Goal: Task Accomplishment & Management: Complete application form

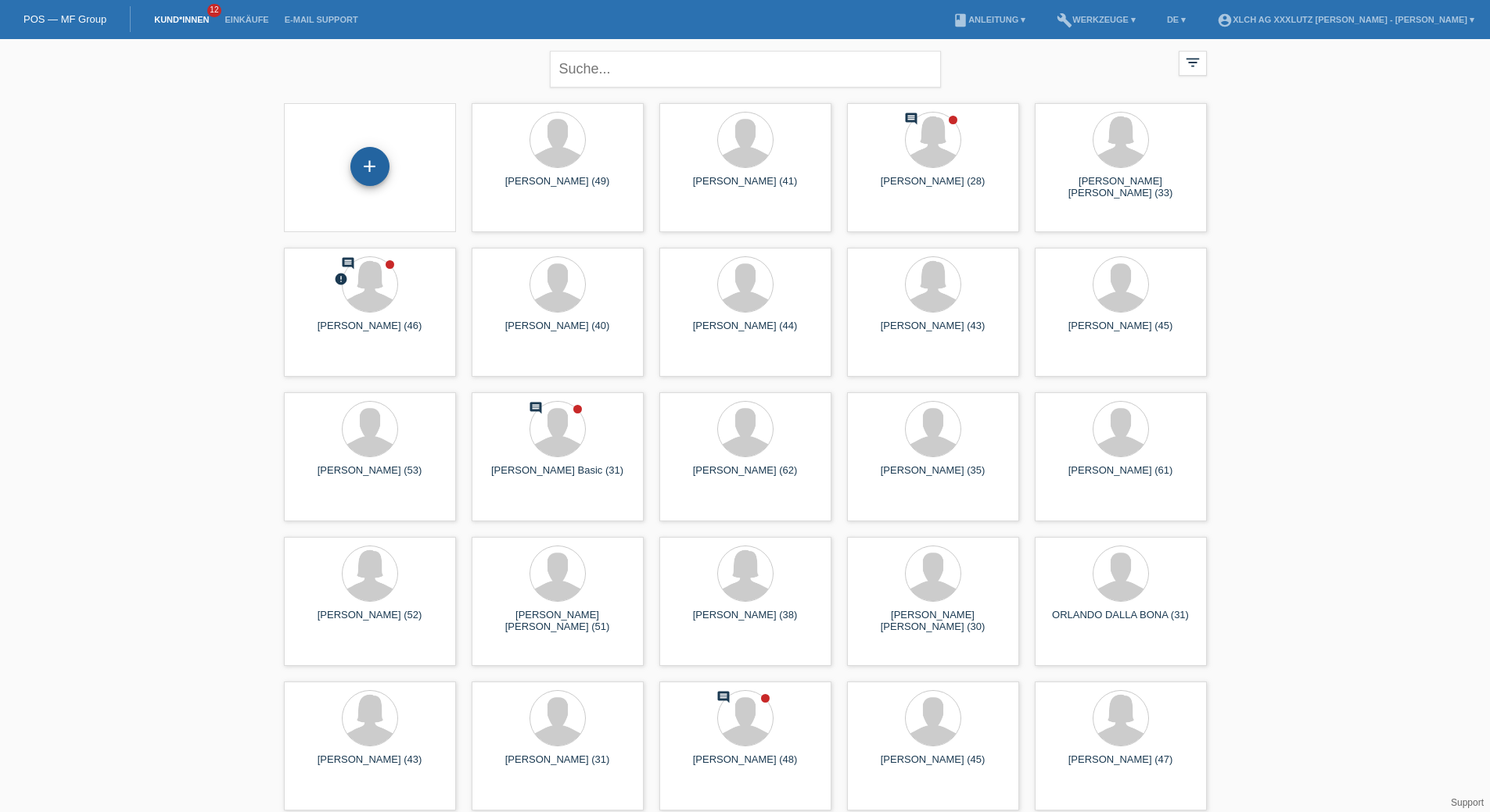
click at [387, 172] on div "+" at bounding box center [370, 167] width 39 height 39
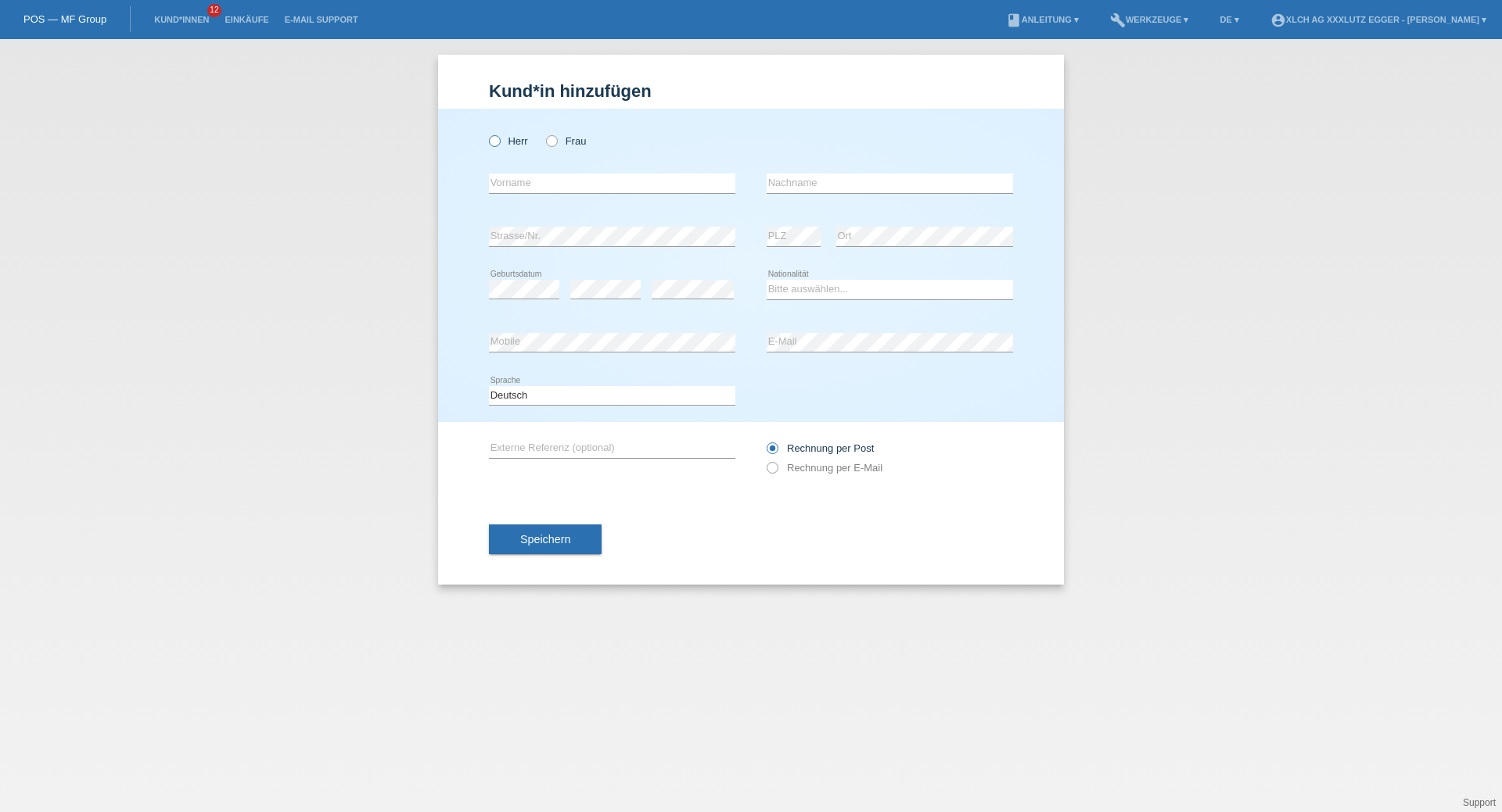
click at [486, 133] on icon at bounding box center [486, 133] width 0 height 0
click at [499, 142] on input "Herr" at bounding box center [494, 140] width 10 height 10
radio input "true"
click at [533, 179] on input "text" at bounding box center [612, 183] width 246 height 20
type input "[PERSON_NAME]"
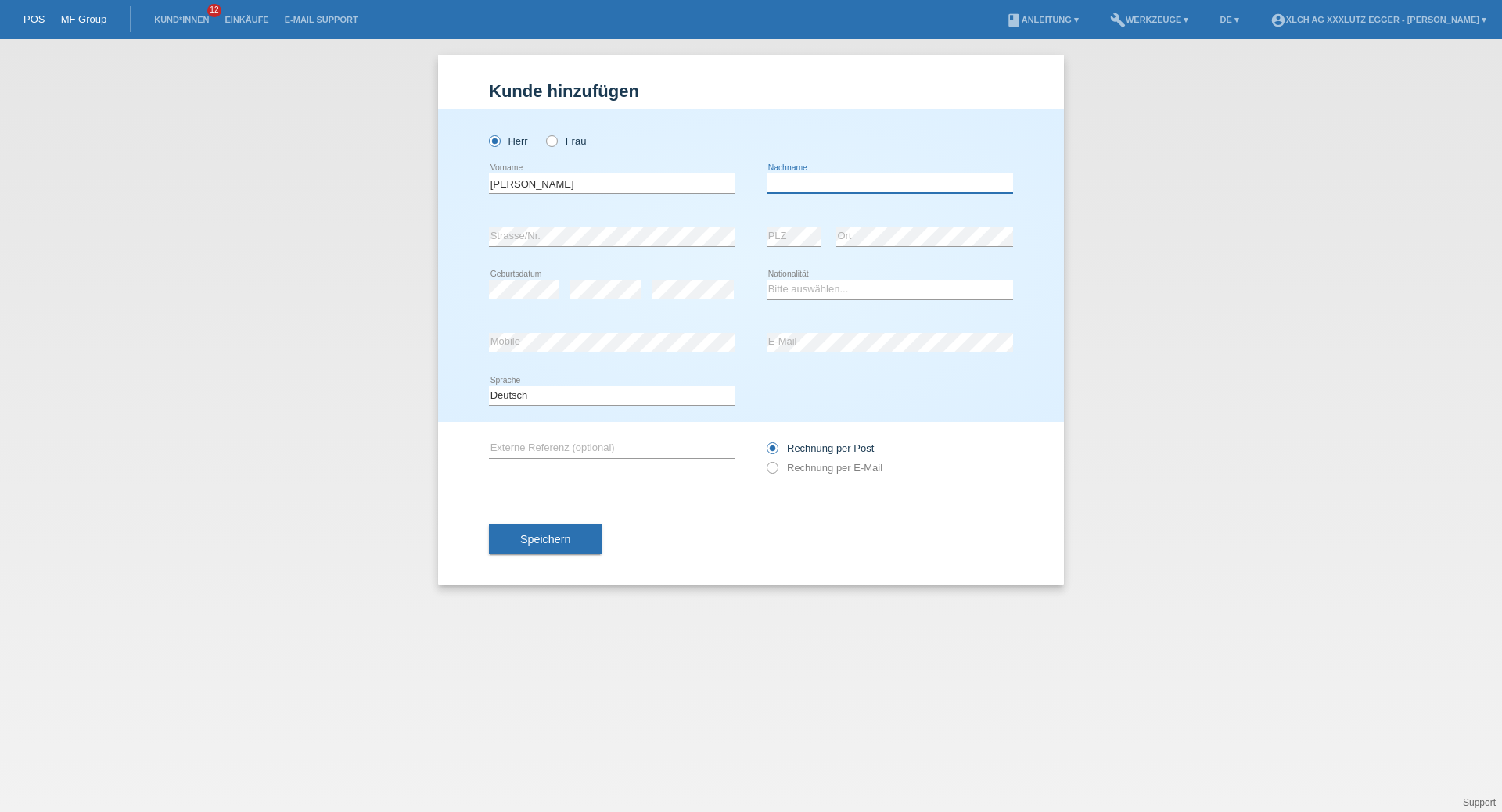
click at [829, 179] on input "text" at bounding box center [890, 183] width 246 height 20
type input "Lendl"
click at [816, 295] on select "Bitte auswählen... Schweiz Deutschland Liechtenstein Österreich ------------ Af…" at bounding box center [890, 290] width 246 height 19
select select "AT"
click at [767, 281] on select "Bitte auswählen... Schweiz Deutschland Liechtenstein Österreich ------------ Af…" at bounding box center [890, 290] width 246 height 19
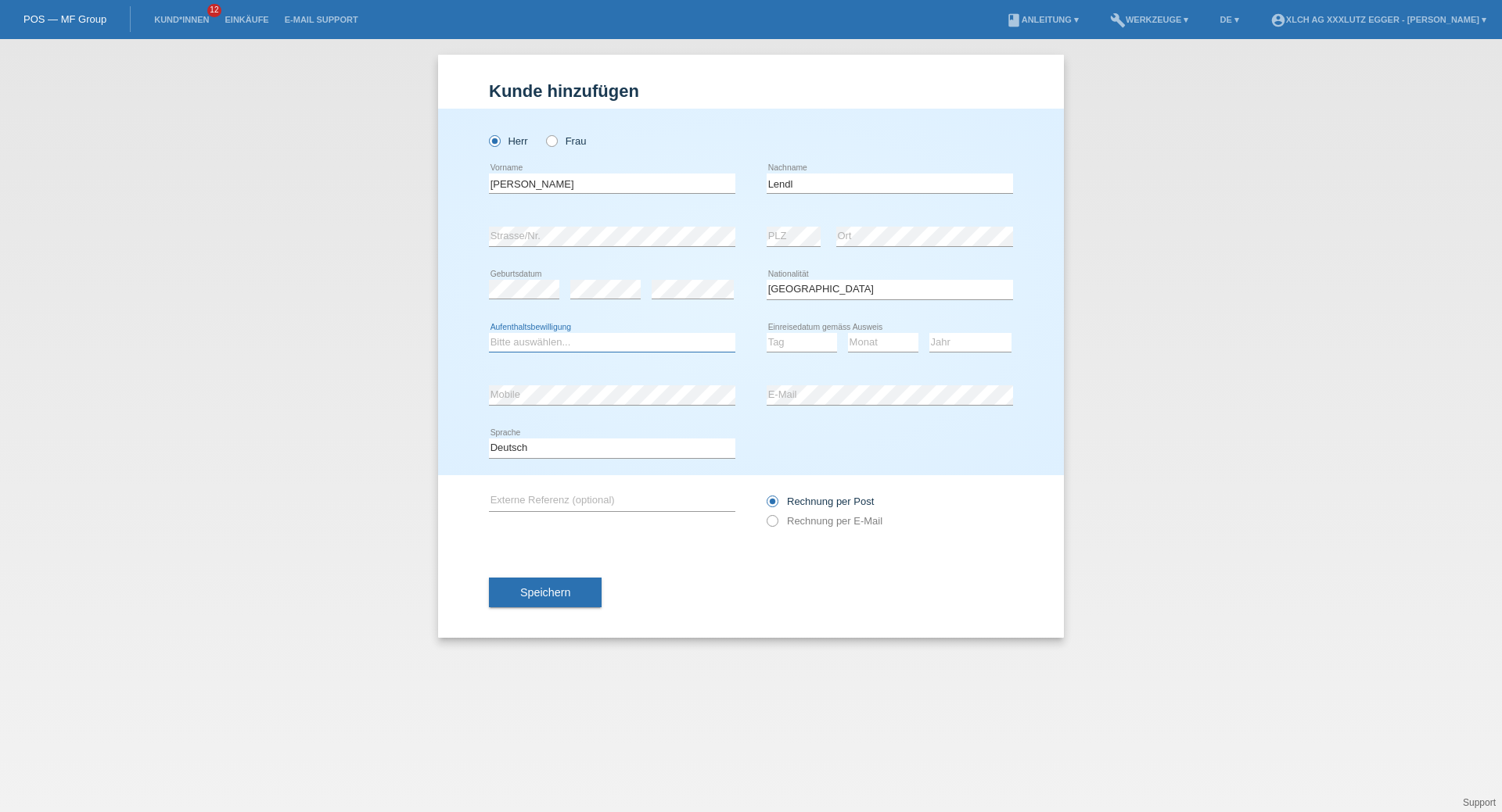
click at [530, 346] on select "Bitte auswählen... C B B - Flüchtlingsstatus Andere" at bounding box center [612, 342] width 246 height 19
select select "B"
click at [489, 333] on select "Bitte auswählen... C B B - Flüchtlingsstatus Andere" at bounding box center [612, 342] width 246 height 19
click at [775, 341] on select "Tag 01 02 03 04 05 06 07 08 09 10 11" at bounding box center [801, 342] width 70 height 19
select select "22"
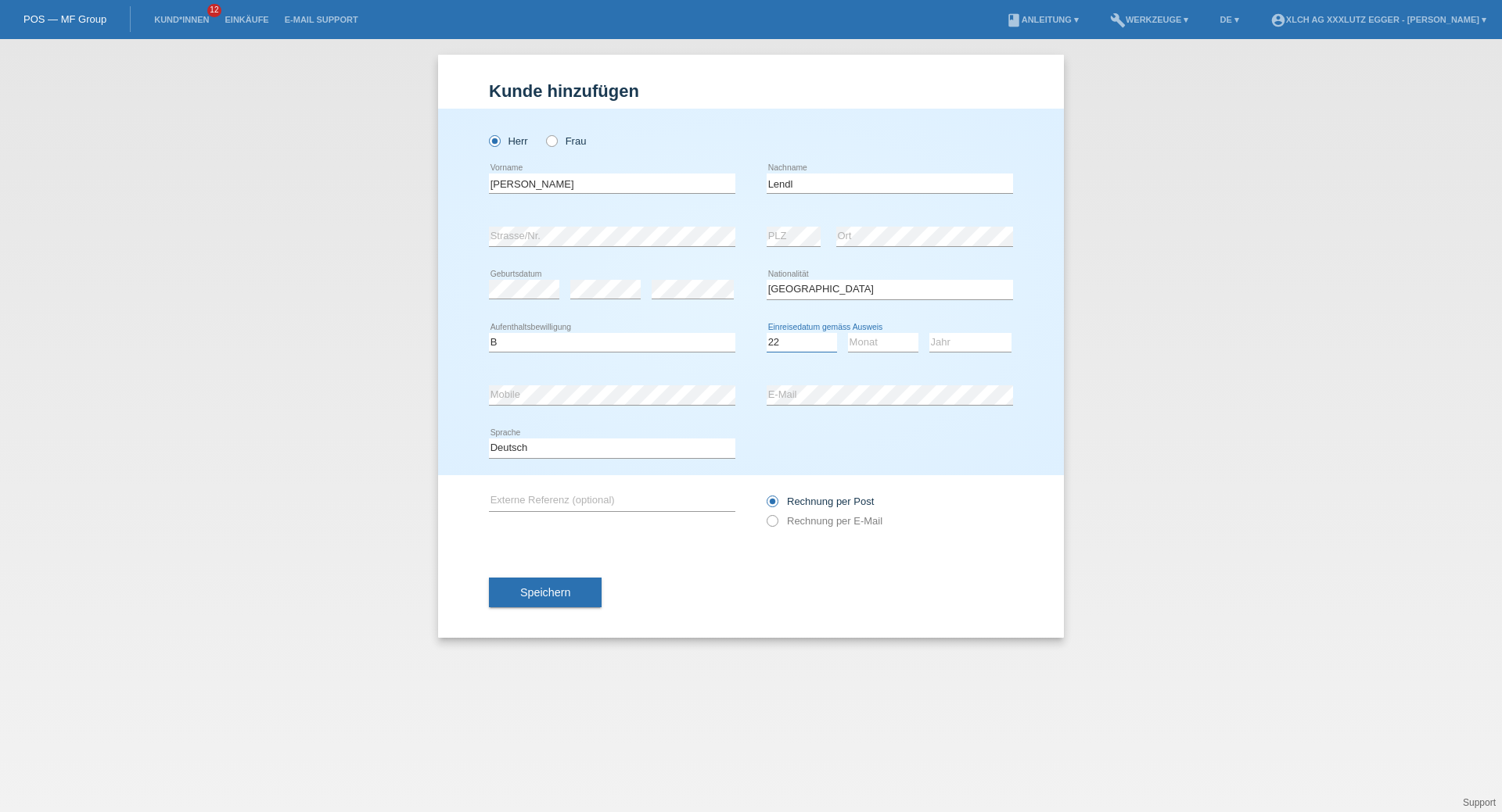
click at [767, 333] on select "Tag 01 02 03 04 05 06 07 08 09 10 11" at bounding box center [801, 342] width 70 height 19
click at [896, 345] on select "Monat 01 02 03 04 05 06 07 08 09 10 11" at bounding box center [882, 342] width 70 height 19
select select "08"
click at [848, 333] on select "Monat 01 02 03 04 05 06 07 08 09 10 11" at bounding box center [882, 342] width 70 height 19
click at [992, 346] on select "Jahr 2025 2024 2023 2022 2021 2020 2019 2018 2017 2016 2015 2014 2013 2012 2011…" at bounding box center [970, 342] width 82 height 19
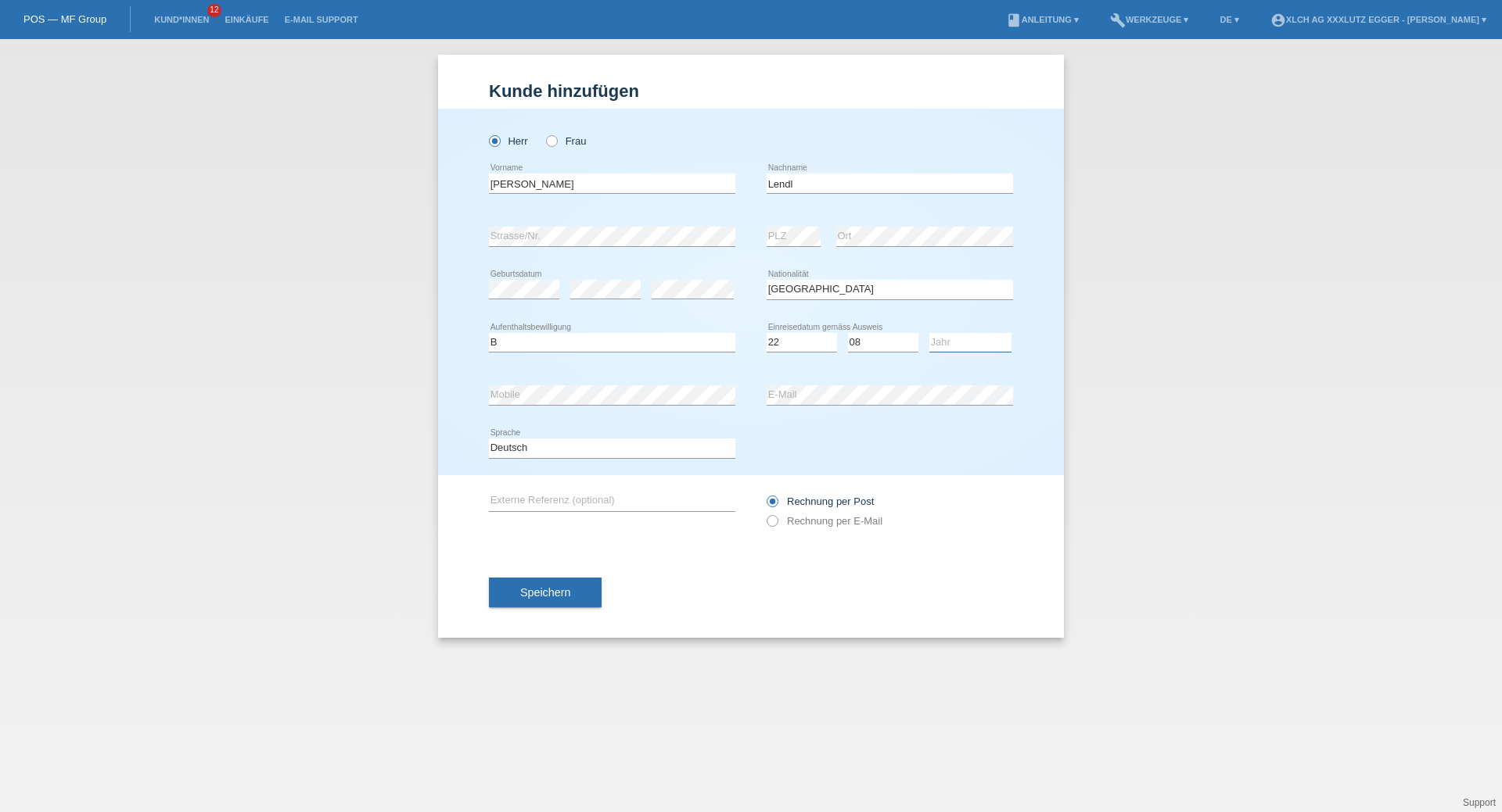
select select "2021"
click at [929, 333] on select "Jahr 2025 2024 2023 2022 2021 2020 2019 2018 2017 2016 2015 2014 2013 2012 2011…" at bounding box center [970, 342] width 82 height 19
click at [764, 513] on icon at bounding box center [764, 513] width 0 height 0
click at [774, 520] on input "Rechnung per E-Mail" at bounding box center [771, 525] width 10 height 20
radio input "true"
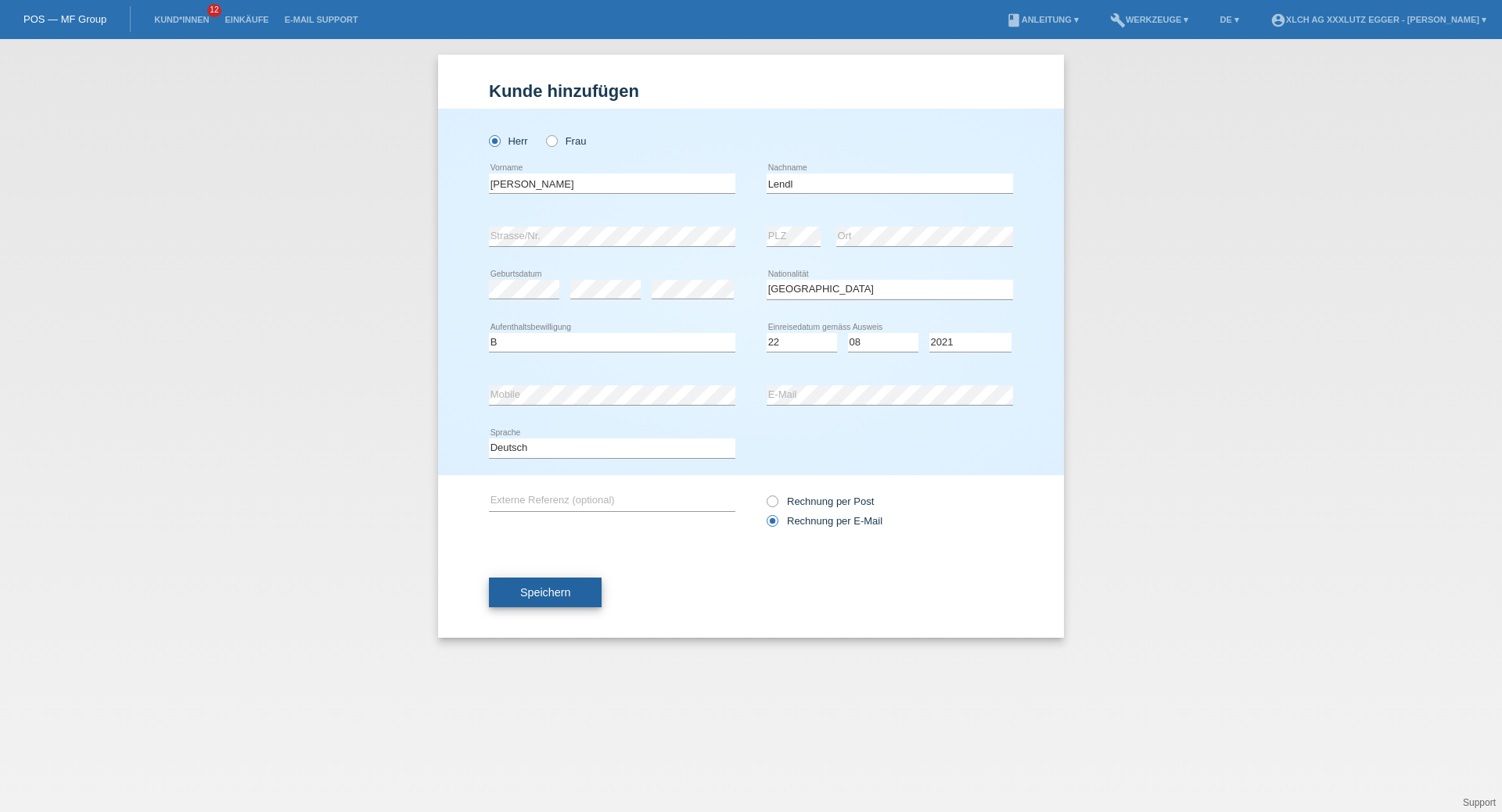
click at [522, 596] on span "Speichern" at bounding box center [546, 592] width 50 height 13
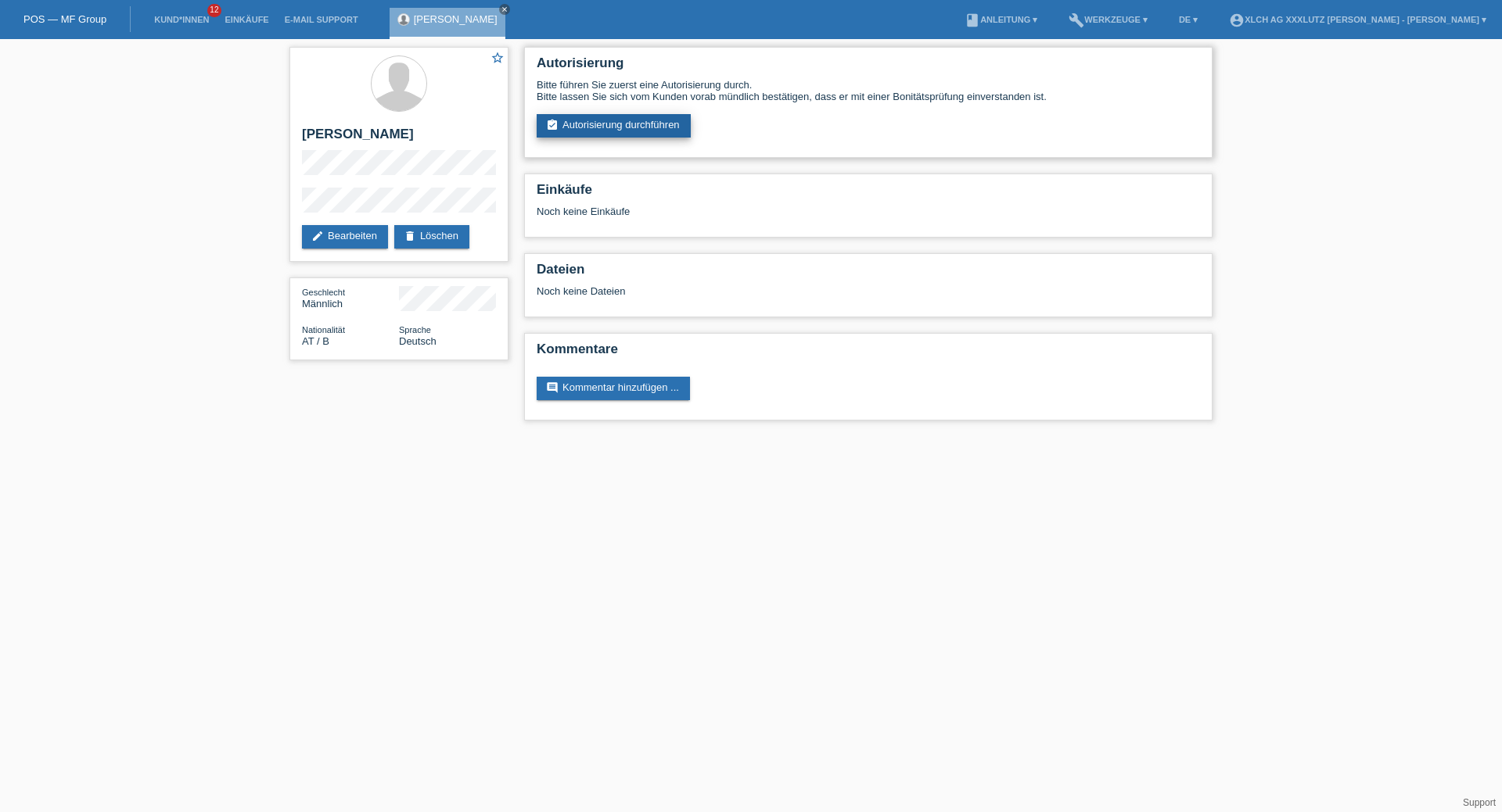
click at [620, 120] on link "assignment_turned_in Autorisierung durchführen" at bounding box center [614, 126] width 154 height 24
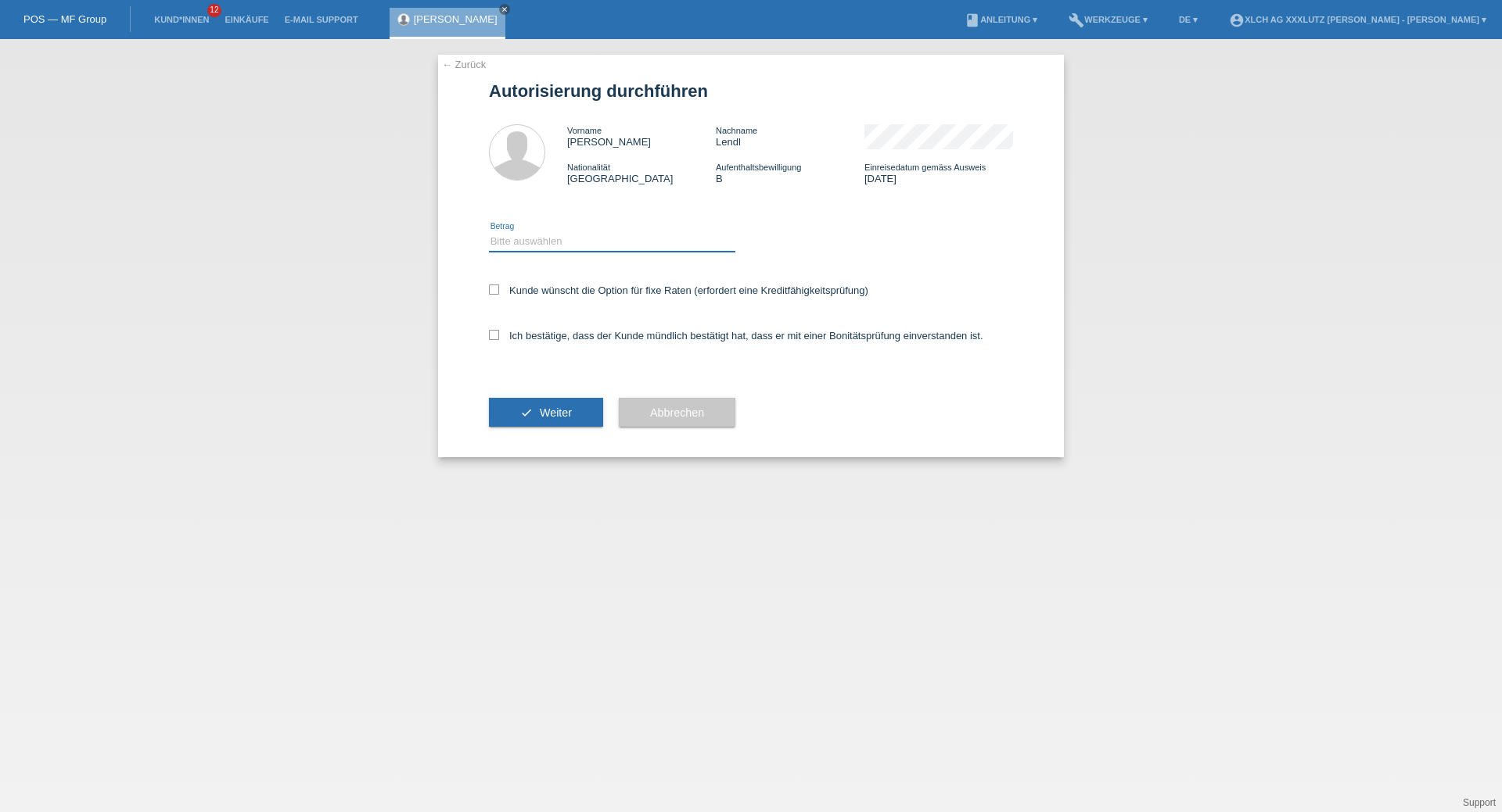
click at [527, 239] on select "Bitte auswählen CHF 1.00 - CHF 499.00 CHF 500.00 - CHF 1'999.00 CHF 2'000.00 - …" at bounding box center [612, 242] width 246 height 19
select select "3"
click at [489, 234] on select "Bitte auswählen CHF 1.00 - CHF 499.00 CHF 500.00 - CHF 1'999.00 CHF 2'000.00 - …" at bounding box center [612, 242] width 246 height 19
click at [490, 339] on icon at bounding box center [494, 334] width 10 height 10
click at [490, 339] on input "Ich bestätige, dass der Kunde mündlich bestätigt hat, dass er mit einer Bonität…" at bounding box center [494, 334] width 10 height 10
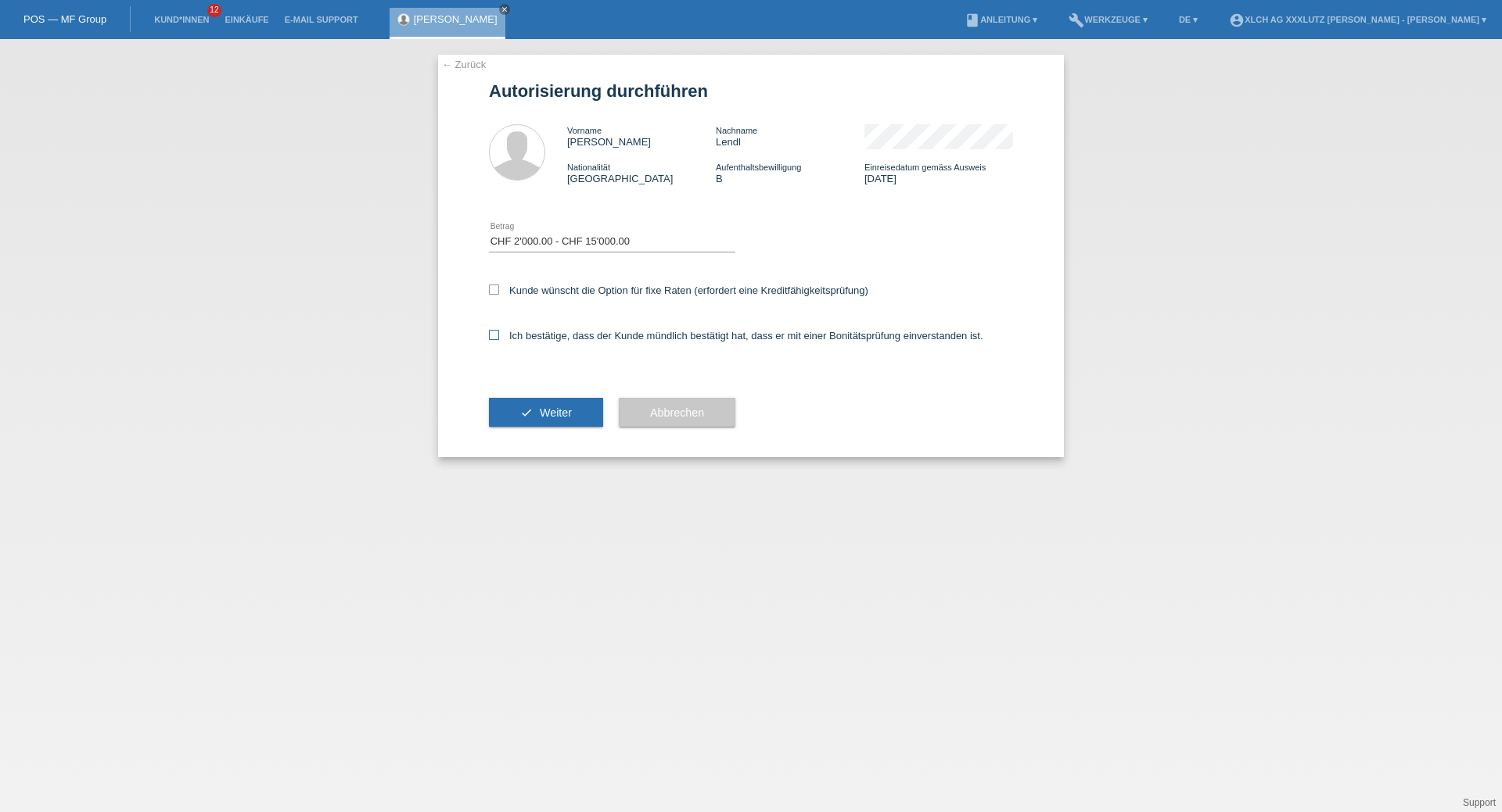
checkbox input "true"
click at [531, 418] on button "check Weiter" at bounding box center [546, 413] width 114 height 30
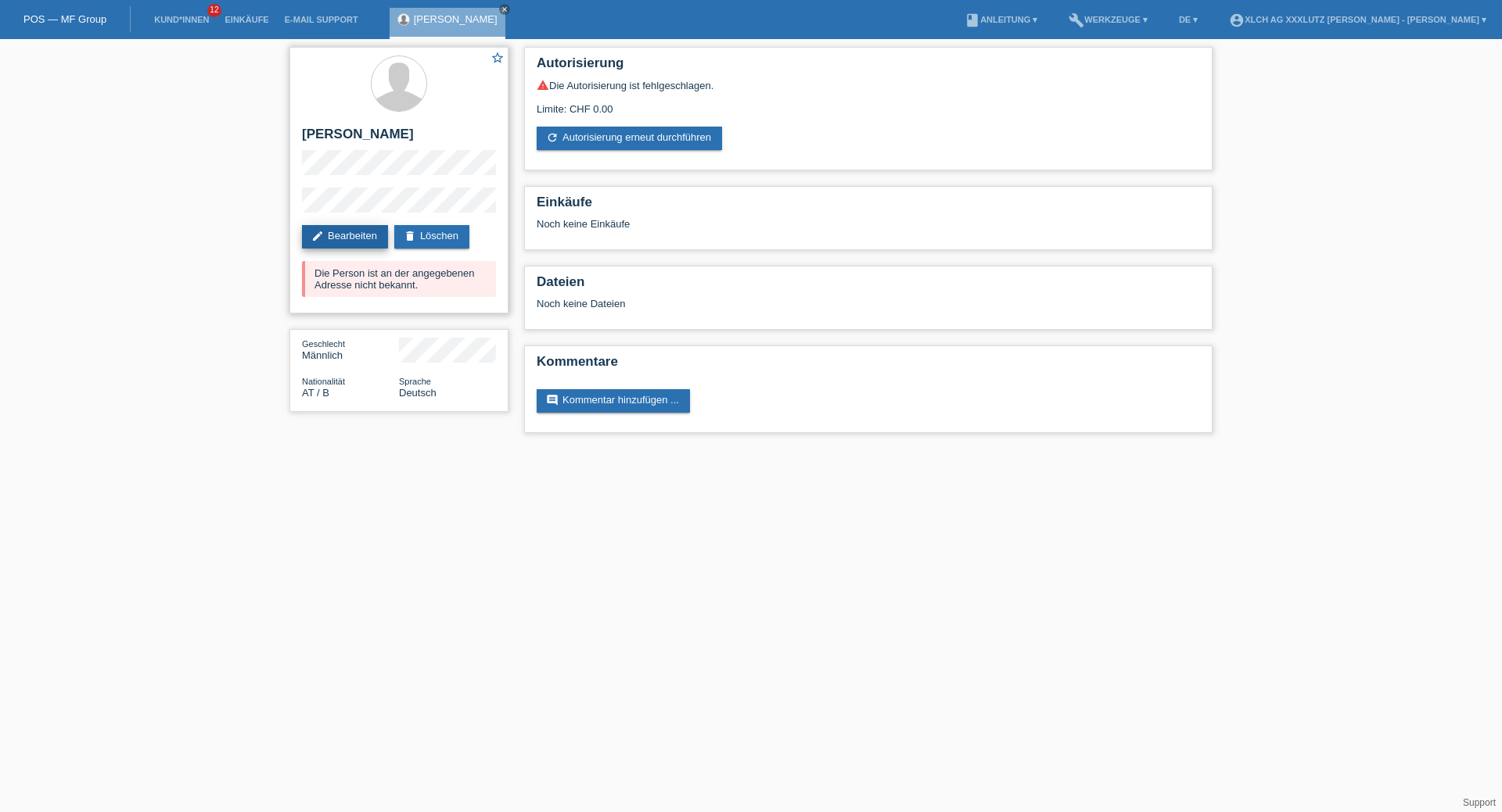
click at [359, 238] on link "edit Bearbeiten" at bounding box center [344, 237] width 86 height 24
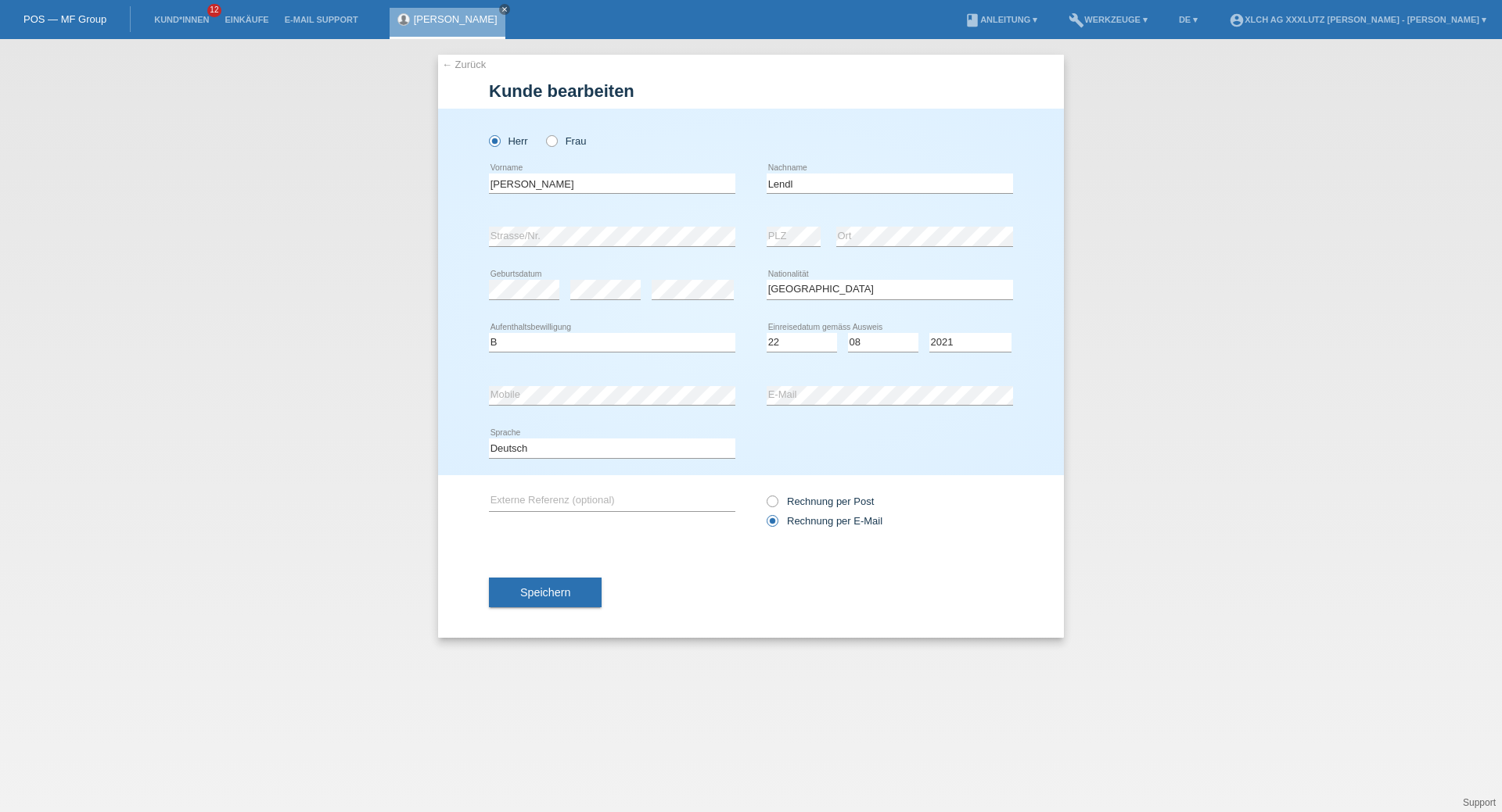
select select "AT"
select select "B"
select select "22"
select select "08"
select select "2021"
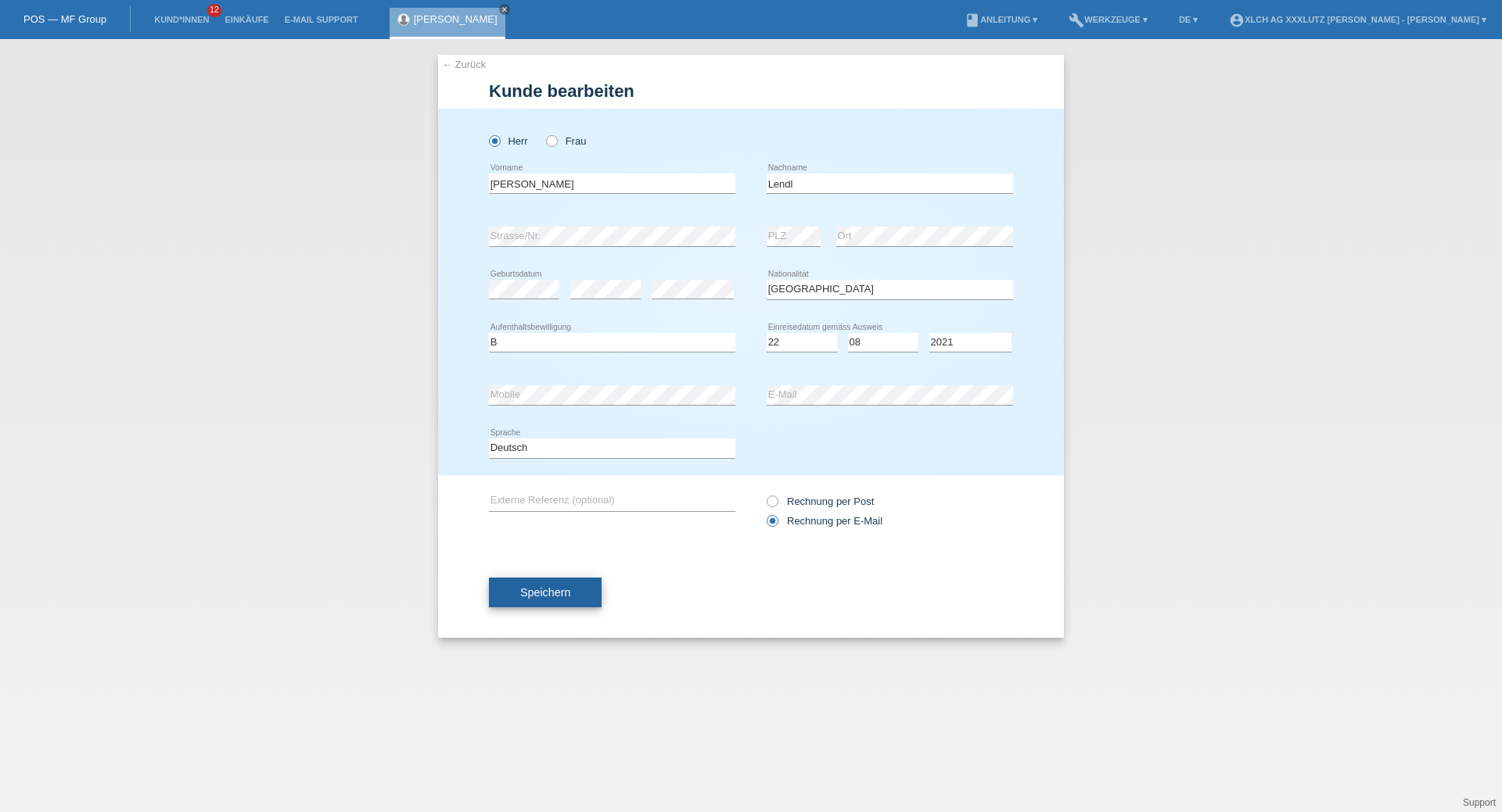
click at [560, 595] on span "Speichern" at bounding box center [546, 592] width 50 height 13
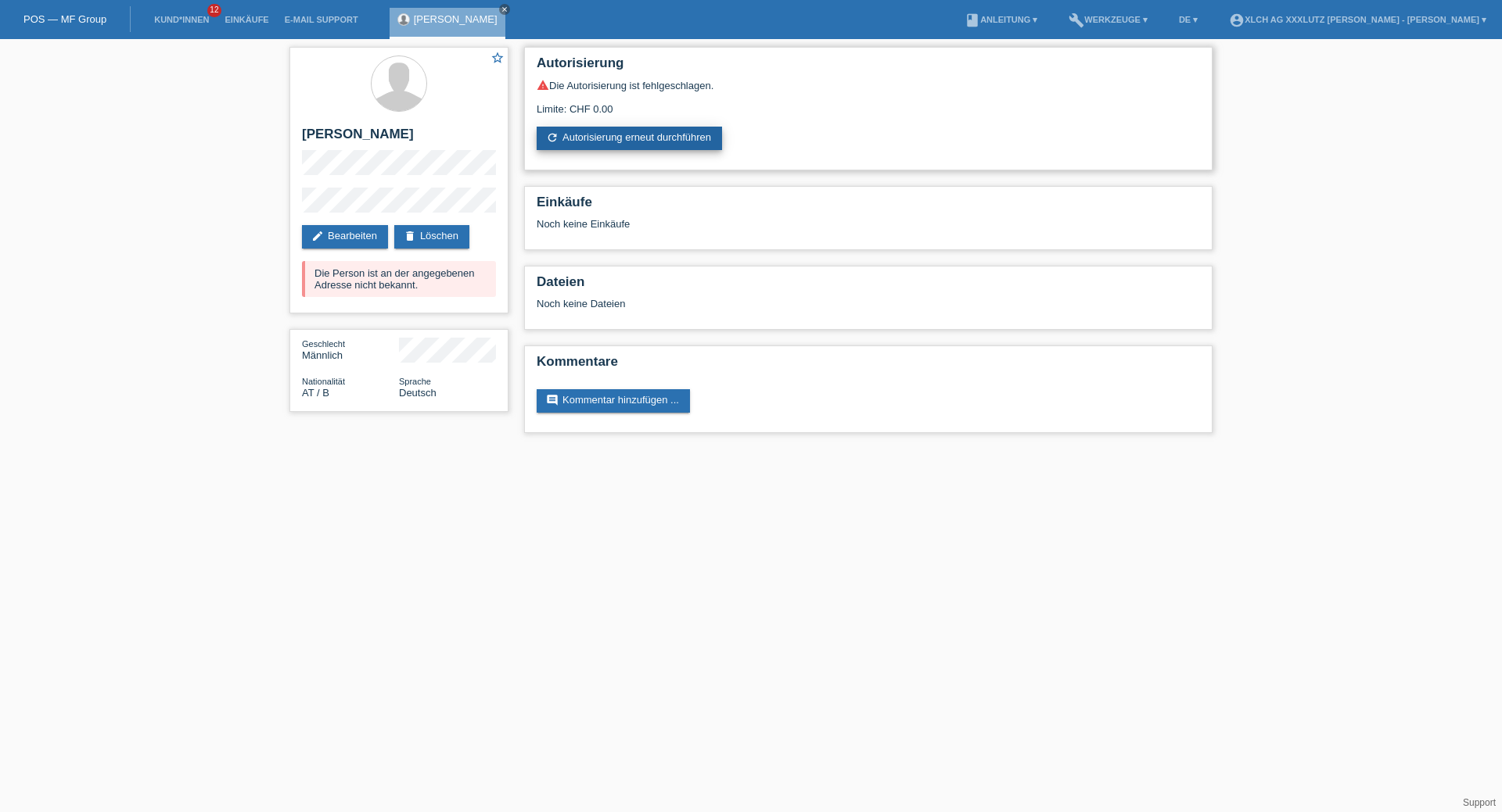
click at [609, 142] on link "refresh Autorisierung erneut durchführen" at bounding box center [629, 138] width 185 height 24
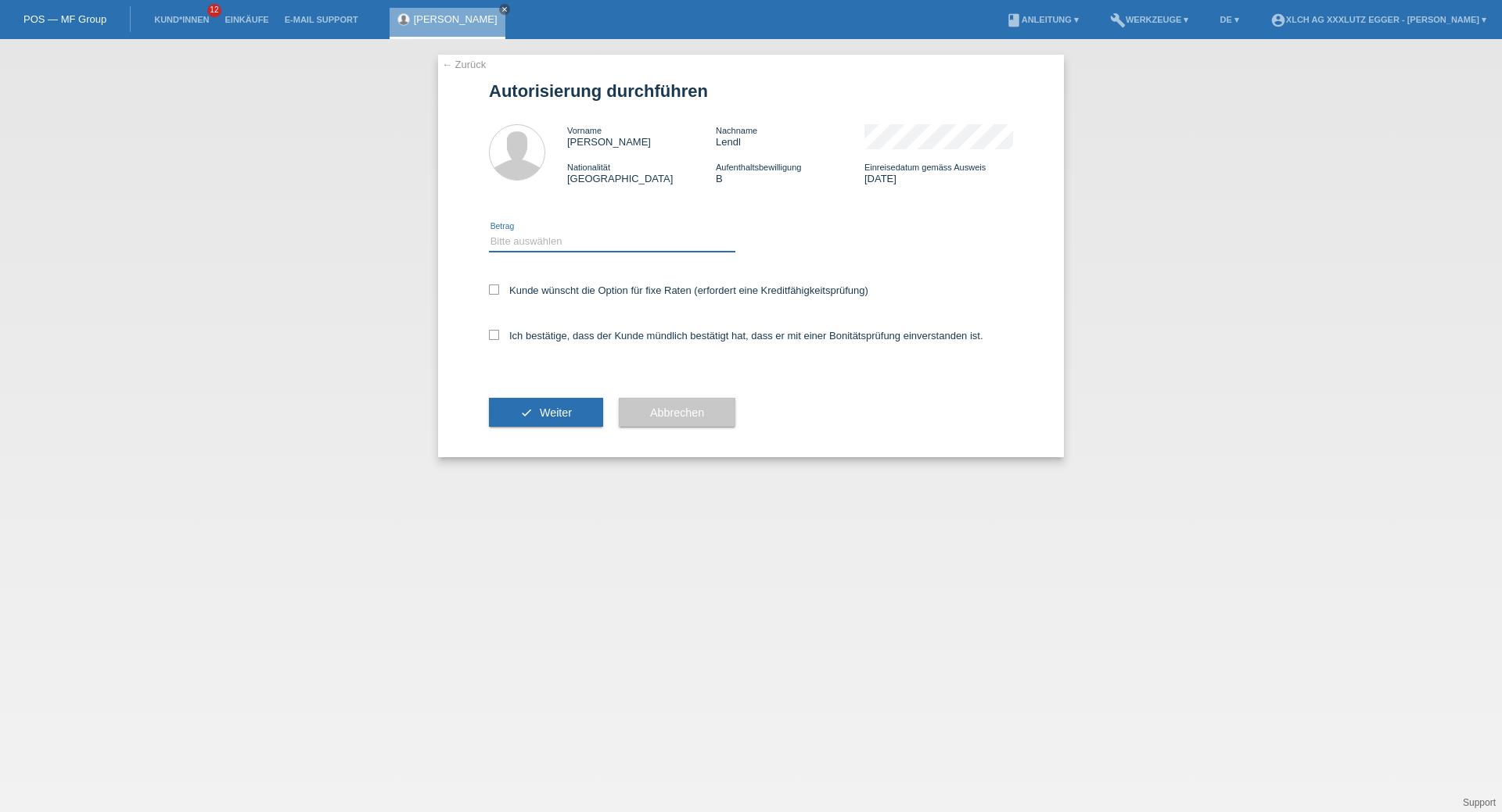
click at [525, 247] on select "Bitte auswählen CHF 1.00 - CHF 499.00 CHF 500.00 - CHF 1'999.00 CHF 2'000.00 - …" at bounding box center [612, 242] width 246 height 19
select select "2"
click at [489, 234] on select "Bitte auswählen CHF 1.00 - CHF 499.00 CHF 500.00 - CHF 1'999.00 CHF 2'000.00 - …" at bounding box center [612, 242] width 246 height 19
click at [484, 338] on div "← Zurück Autorisierung durchführen Vorname Patrick Nachname Lendl Nationalität …" at bounding box center [750, 257] width 626 height 403
click at [494, 334] on icon at bounding box center [494, 334] width 10 height 10
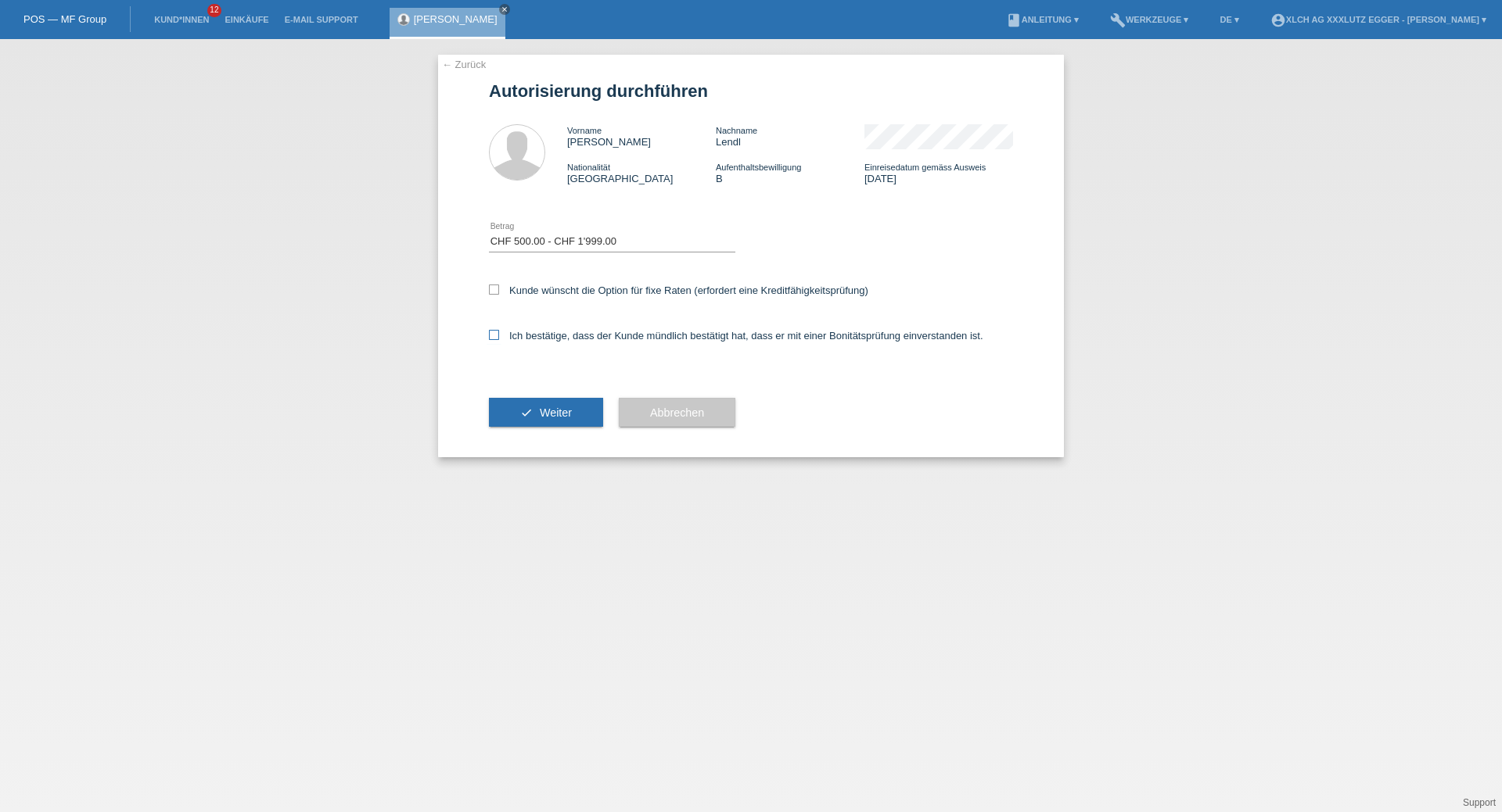
click at [494, 334] on input "Ich bestätige, dass der Kunde mündlich bestätigt hat, dass er mit einer Bonität…" at bounding box center [494, 334] width 10 height 10
checkbox input "true"
click at [540, 418] on span "Weiter" at bounding box center [556, 413] width 32 height 13
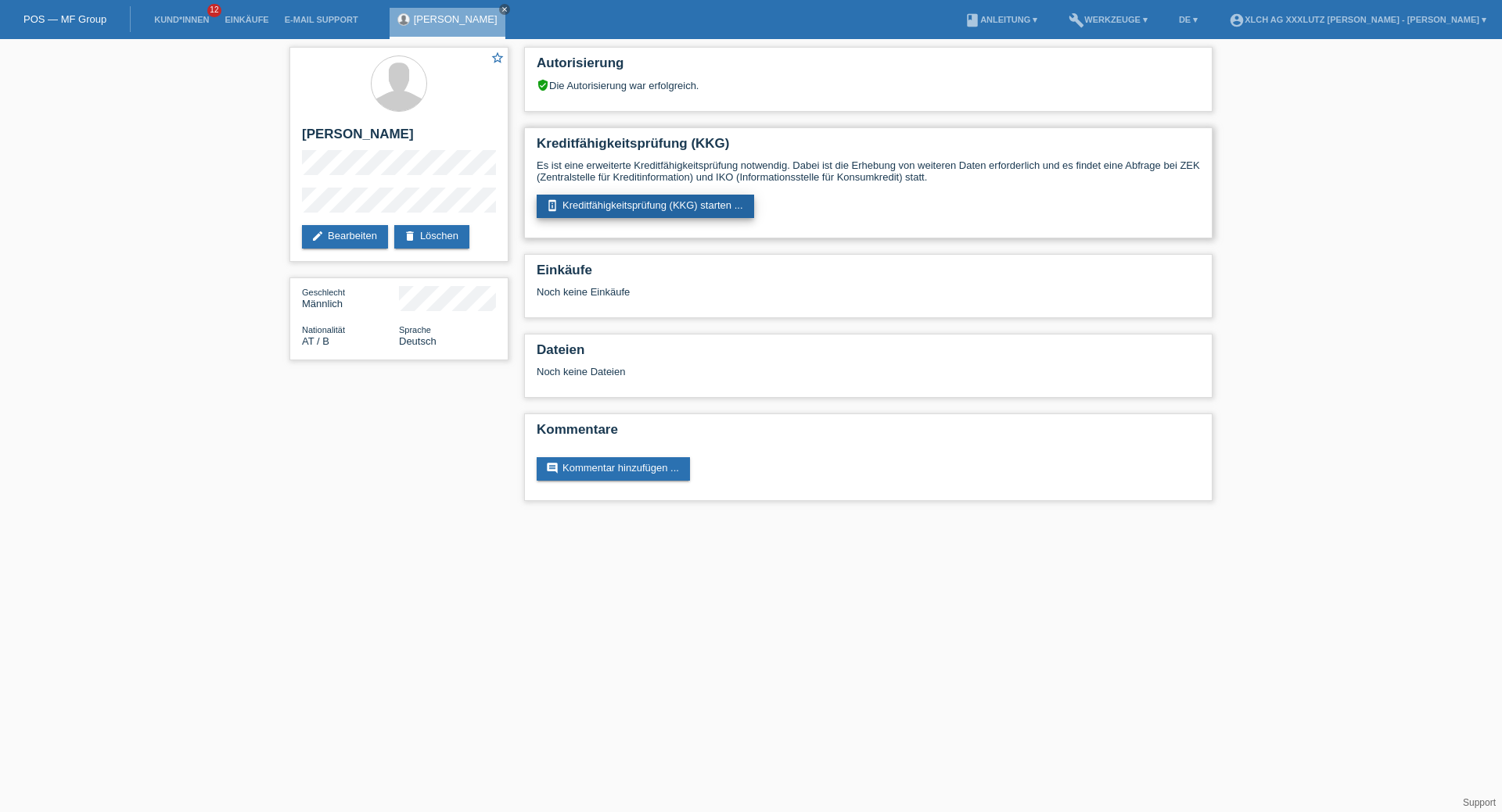
click at [639, 206] on link "perm_device_information Kreditfähigkeitsprüfung (KKG) starten ..." at bounding box center [646, 206] width 217 height 24
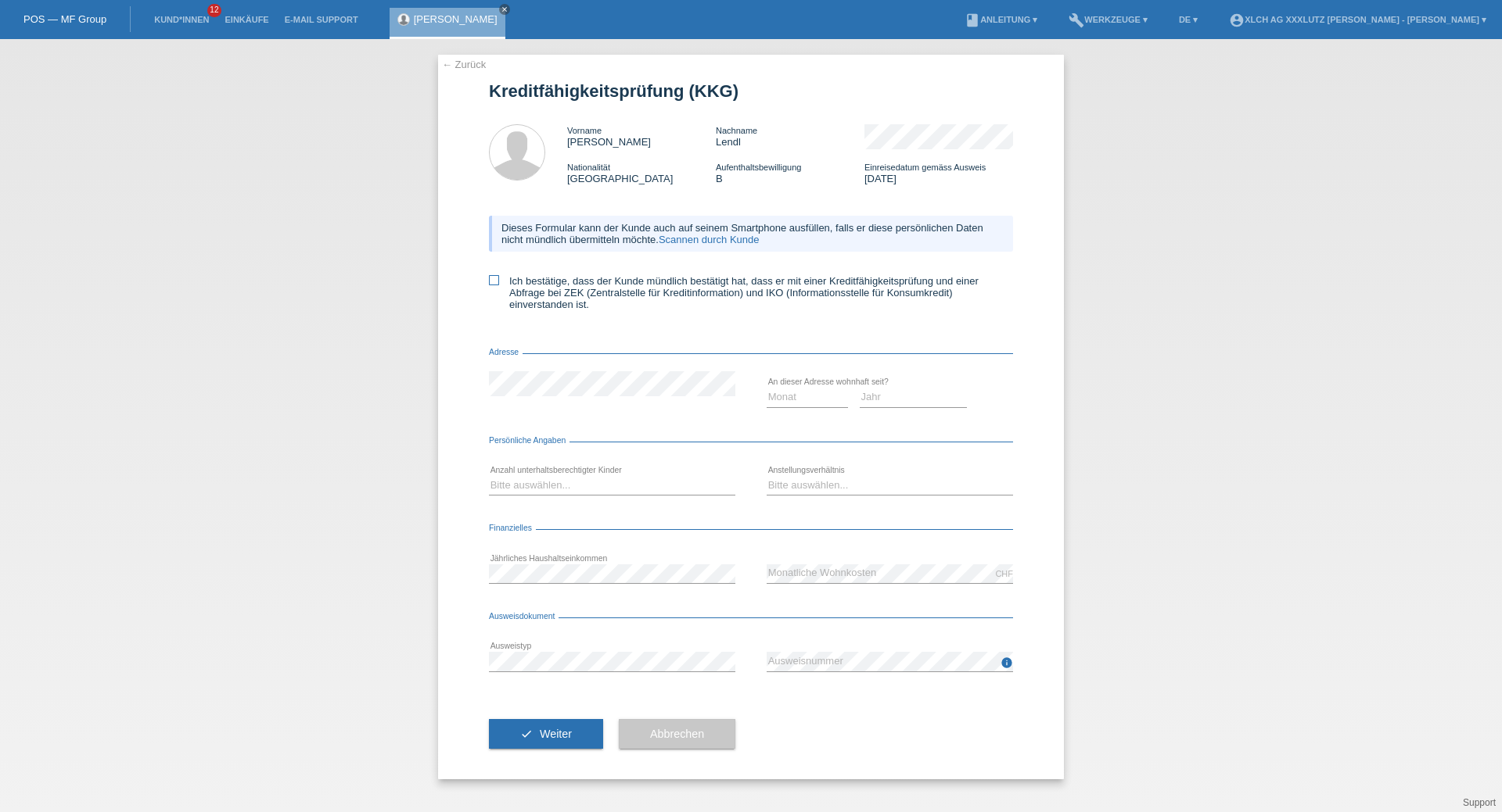
click at [494, 283] on icon at bounding box center [494, 280] width 10 height 10
click at [494, 283] on input "Ich bestätige, dass der Kunde mündlich bestätigt hat, dass er mit einer Kreditf…" at bounding box center [494, 280] width 10 height 10
checkbox input "true"
click at [803, 407] on select "Monat 01 02 03 04 05 06 07 08 09 10" at bounding box center [807, 397] width 81 height 19
select select "08"
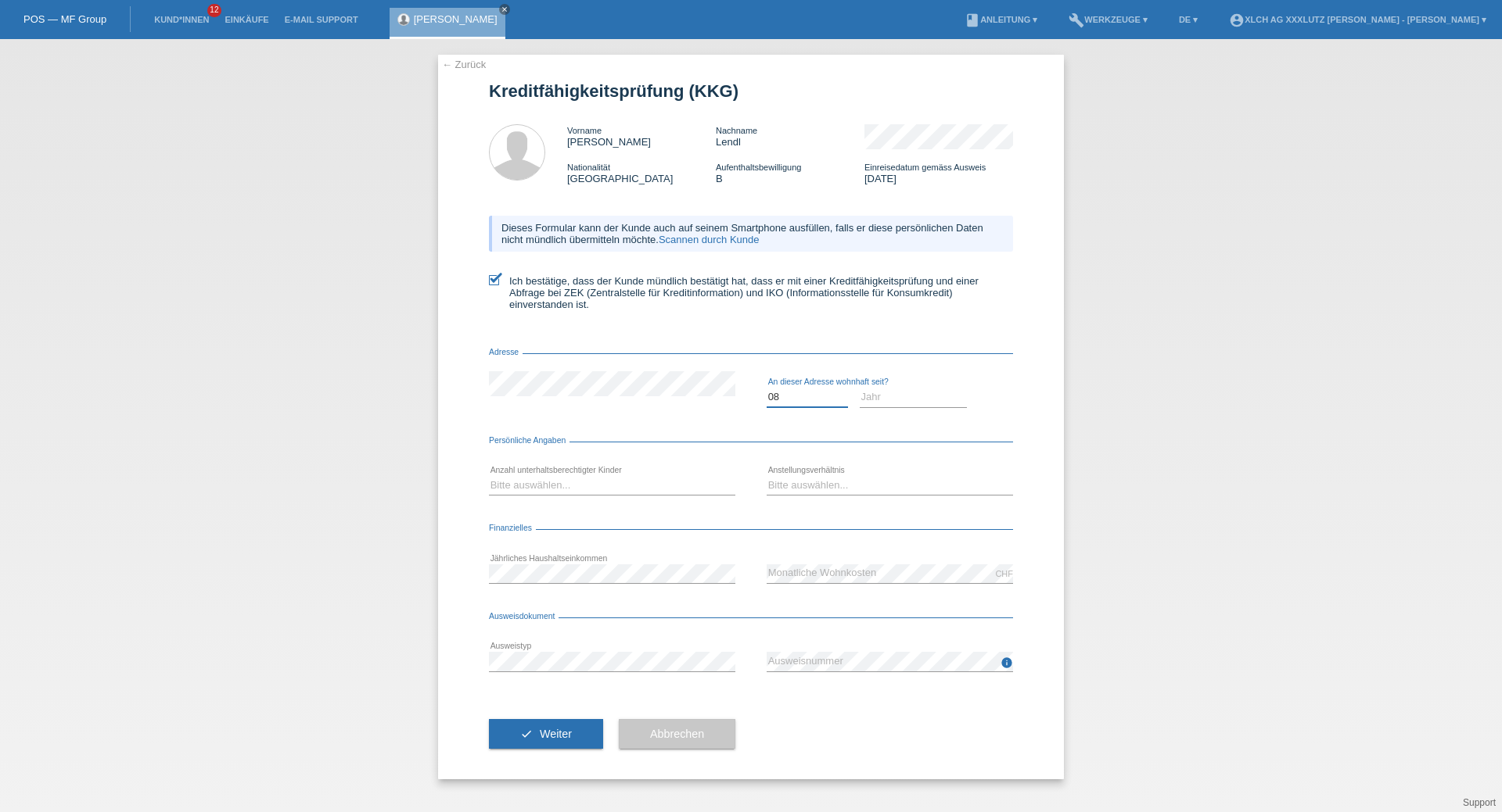
click at [767, 394] on select "Monat 01 02 03 04 05 06 07 08 09 10" at bounding box center [807, 397] width 81 height 19
click at [922, 399] on select "Jahr 2025 2024 2023 2022 2021 2020 2019 2018 2017 2016 2015 2014 2013 2012 2011…" at bounding box center [913, 397] width 108 height 19
select select "2023"
click at [860, 394] on select "Jahr 2025 2024 2023 2022 2021 2020 2019 2018 2017 2016 2015 2014 2013 2012 2011…" at bounding box center [913, 397] width 108 height 19
click at [558, 493] on select "Bitte auswählen... 0 1 2 3 4 5 6 7 8 9" at bounding box center [612, 485] width 246 height 19
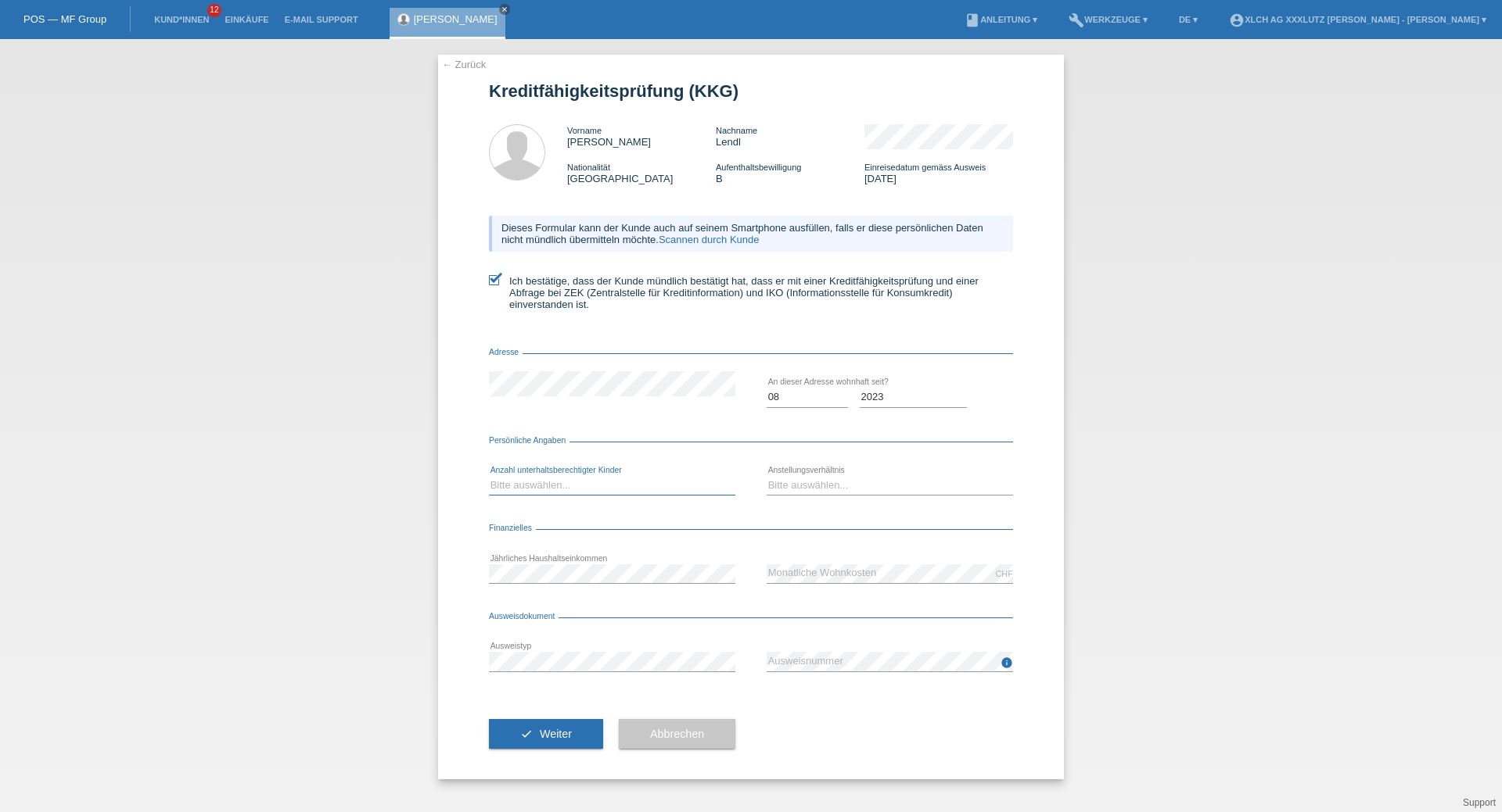
select select "0"
click at [489, 482] on select "Bitte auswählen... 0 1 2 3 4 5 6 7 8 9" at bounding box center [612, 485] width 246 height 19
click at [830, 495] on select "Bitte auswählen... Unbefristet Befristet Lehrling/Student Pensioniert Nicht arb…" at bounding box center [890, 485] width 246 height 19
select select "UNLIMITED"
click at [767, 482] on select "Bitte auswählen... Unbefristet Befristet Lehrling/Student Pensioniert Nicht arb…" at bounding box center [890, 485] width 246 height 19
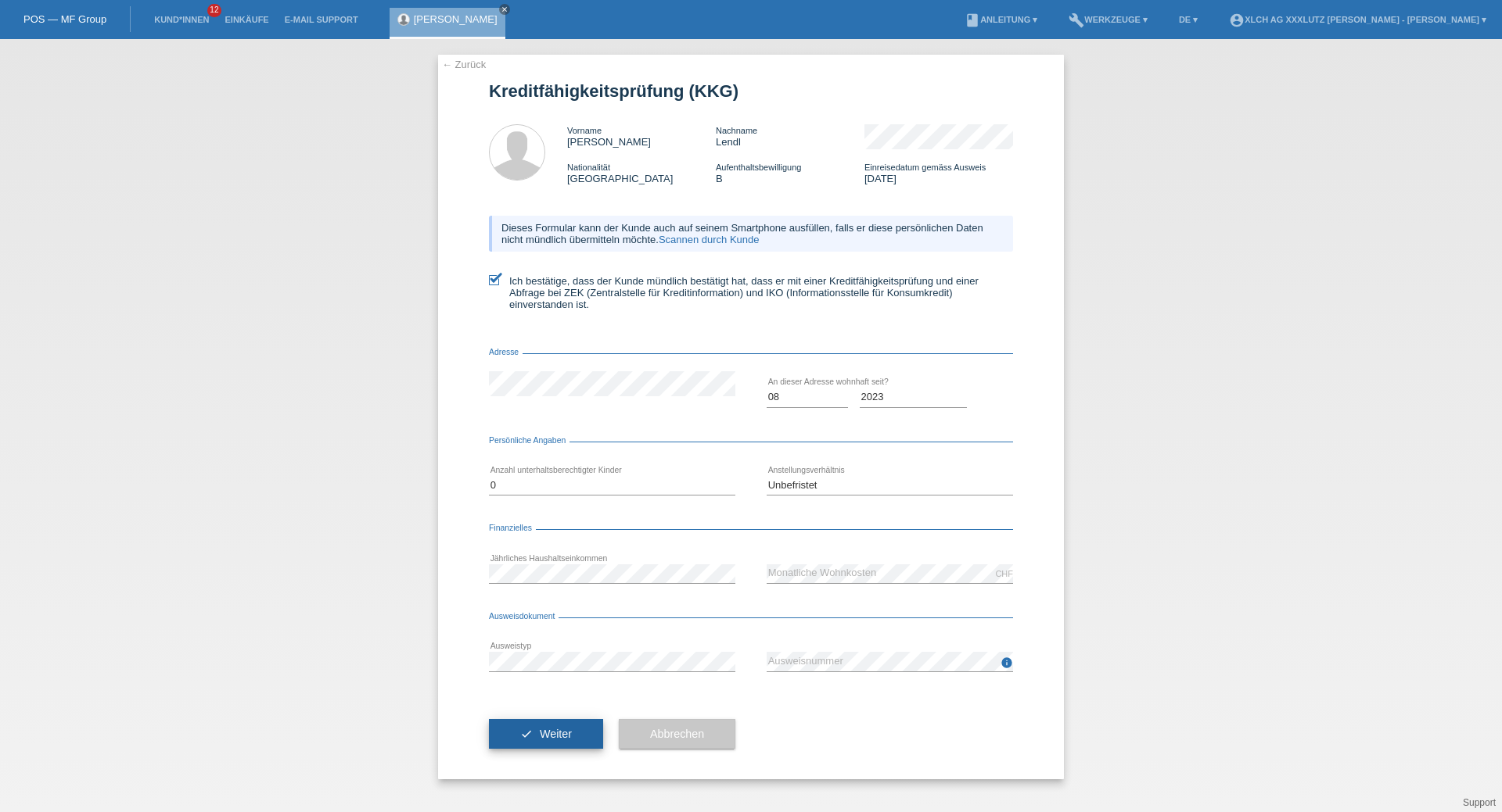
click at [577, 743] on button "check Weiter" at bounding box center [546, 734] width 114 height 30
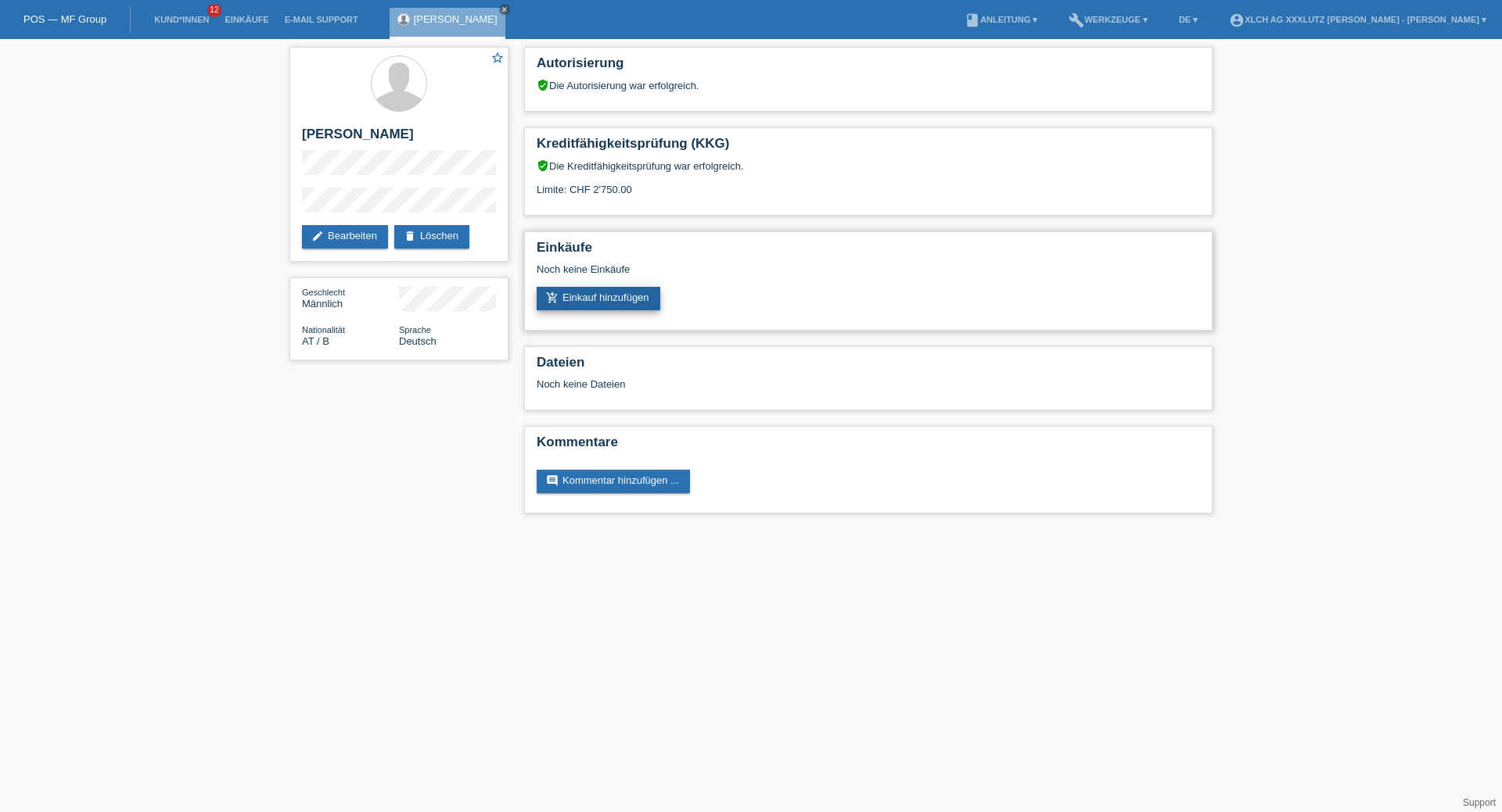
click at [623, 301] on link "add_shopping_cart Einkauf hinzufügen" at bounding box center [598, 299] width 124 height 24
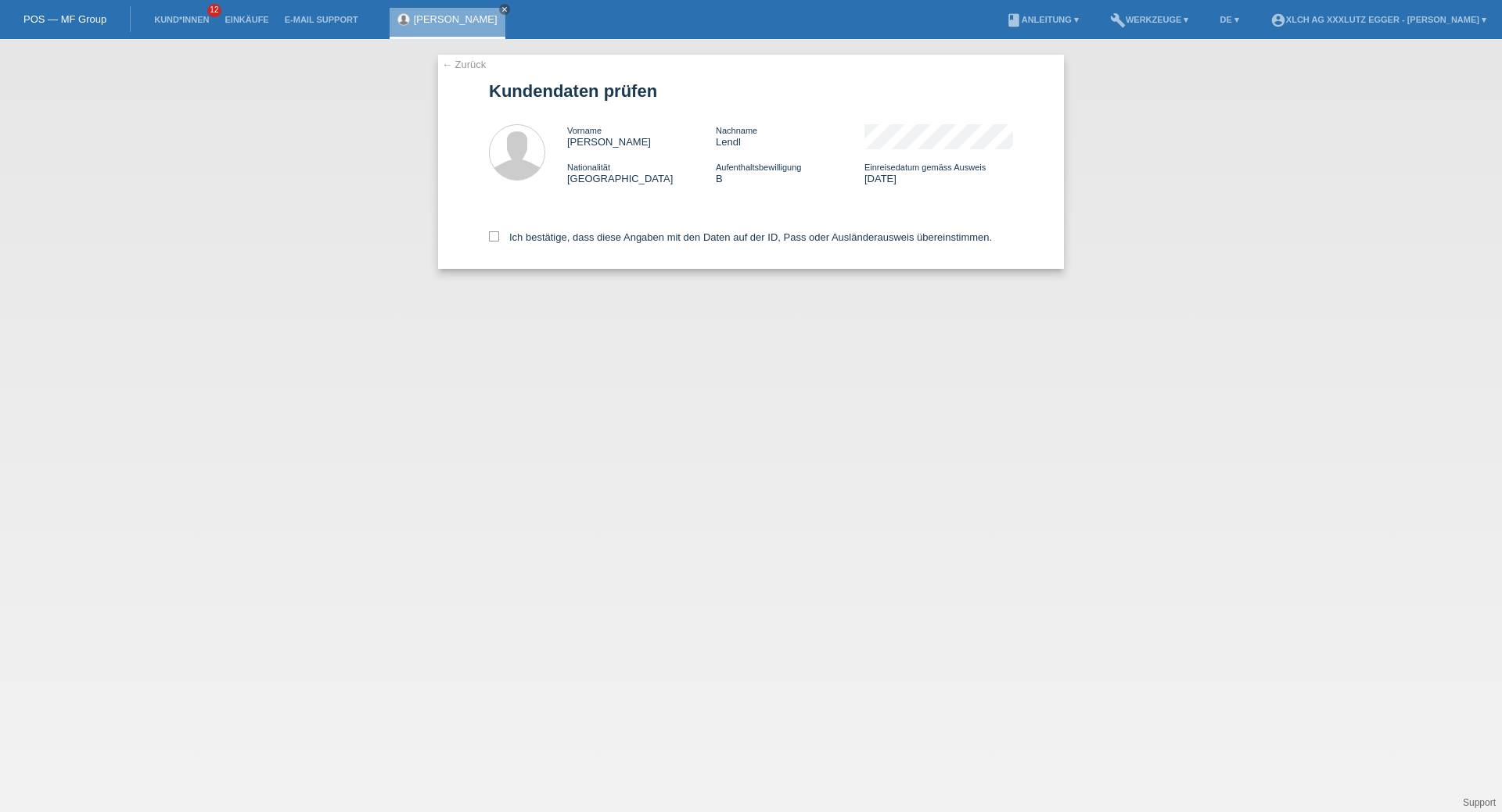
click at [486, 239] on div "← Zurück Kundendaten prüfen Vorname Patrick Nachname Lendl Nationalität Österre…" at bounding box center [750, 162] width 626 height 214
click at [490, 238] on icon at bounding box center [494, 236] width 10 height 10
click at [490, 238] on input "Ich bestätige, dass diese Angaben mit den Daten auf der ID, Pass oder Ausländer…" at bounding box center [494, 236] width 10 height 10
checkbox input "true"
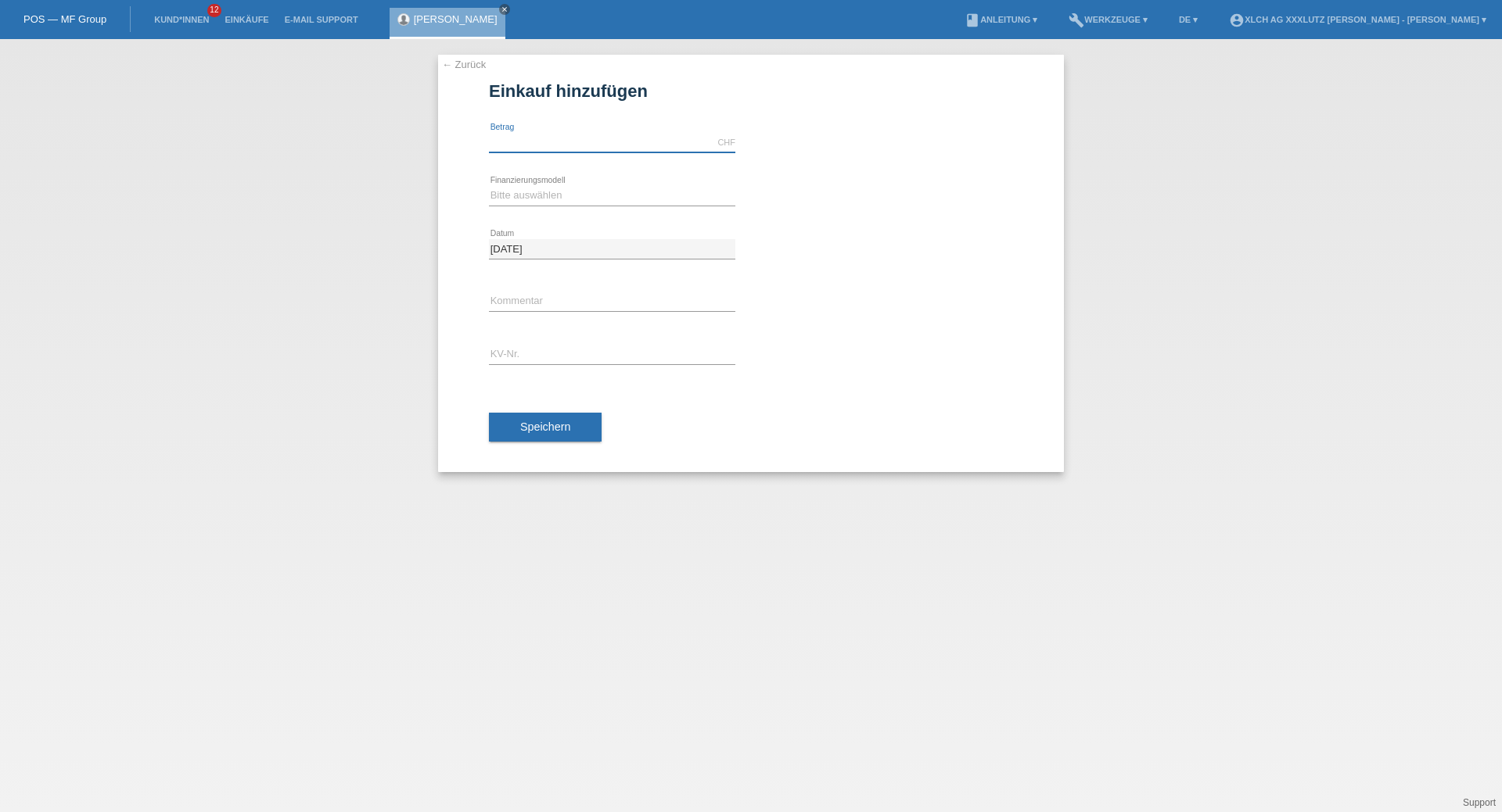
click at [567, 142] on input "text" at bounding box center [612, 142] width 246 height 20
type input "1999.00"
click at [542, 199] on select "Bitte auswählen Kauf auf Rechnung mit Teilzahlungsoption Fixe Raten - Zinsübern…" at bounding box center [612, 195] width 246 height 19
select select "108"
click at [489, 186] on select "Bitte auswählen Kauf auf Rechnung mit Teilzahlungsoption Fixe Raten - Zinsübern…" at bounding box center [612, 195] width 246 height 19
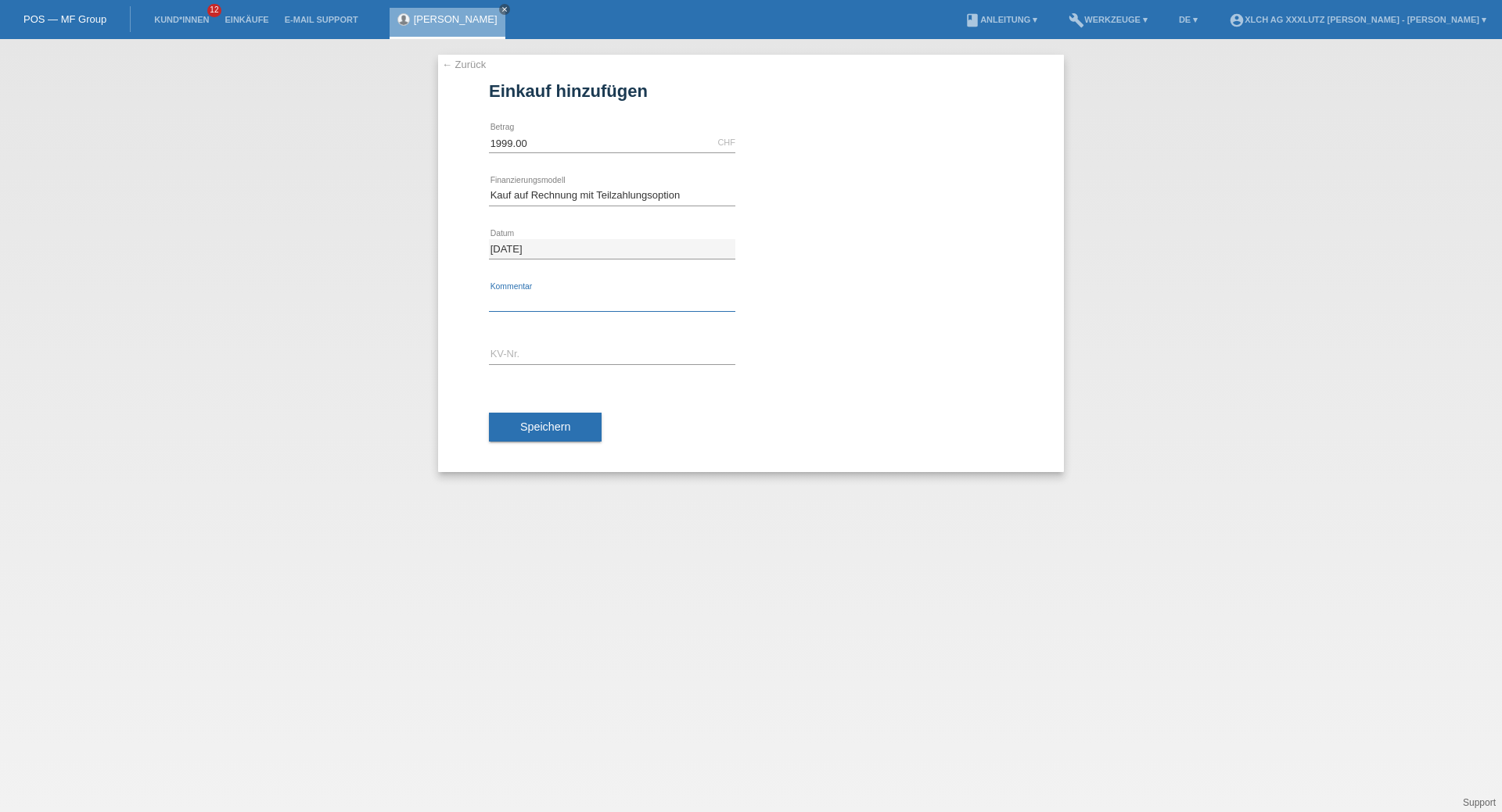
click at [546, 300] on input "text" at bounding box center [612, 302] width 246 height 20
click at [538, 357] on input "text" at bounding box center [612, 355] width 246 height 20
click at [462, 64] on link "← Zurück" at bounding box center [464, 65] width 44 height 12
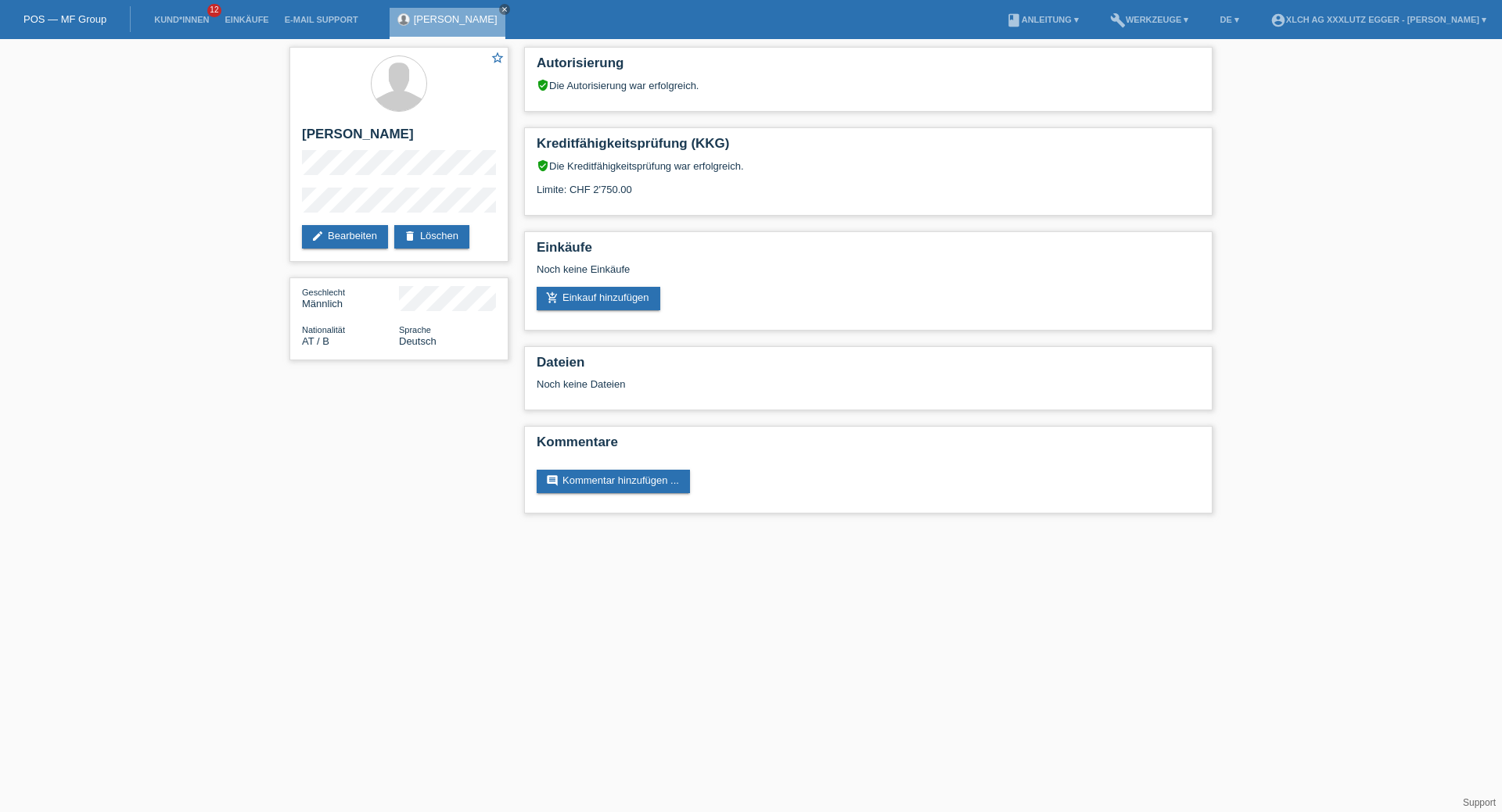
click at [286, 157] on div "star_border [PERSON_NAME] edit Bearbeiten delete Löschen Geschlecht Männlich Na…" at bounding box center [399, 208] width 235 height 337
click at [612, 302] on link "add_shopping_cart Einkauf hinzufügen" at bounding box center [598, 299] width 124 height 24
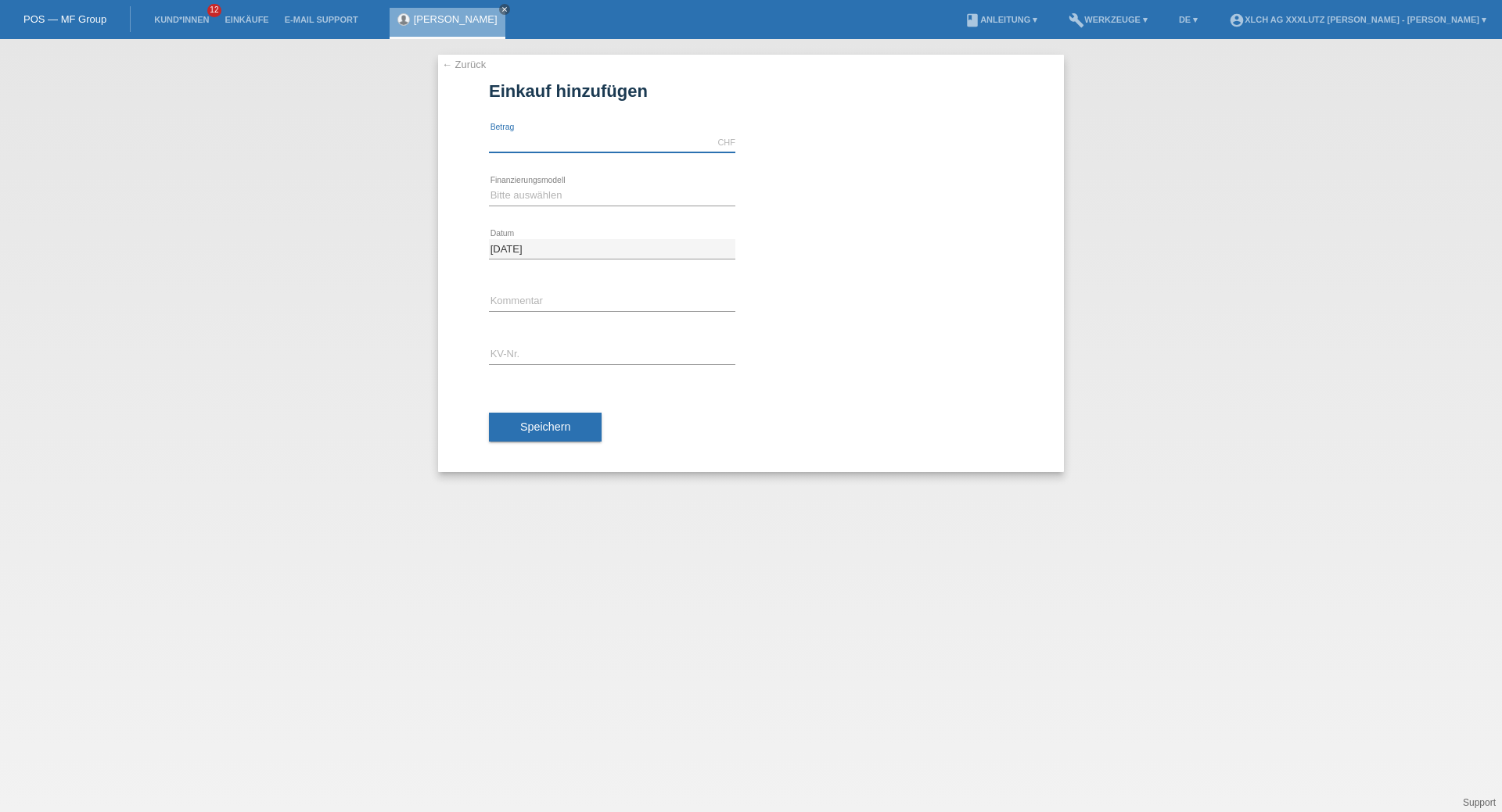
click at [544, 143] on input "text" at bounding box center [612, 142] width 246 height 20
type input "1999.00"
click at [549, 195] on select "Bitte auswählen Kauf auf Rechnung mit Teilzahlungsoption Fixe Raten - Zinsübern…" at bounding box center [612, 195] width 246 height 19
select select "108"
click at [489, 186] on select "Bitte auswählen Kauf auf Rechnung mit Teilzahlungsoption Fixe Raten - Zinsübern…" at bounding box center [612, 195] width 246 height 19
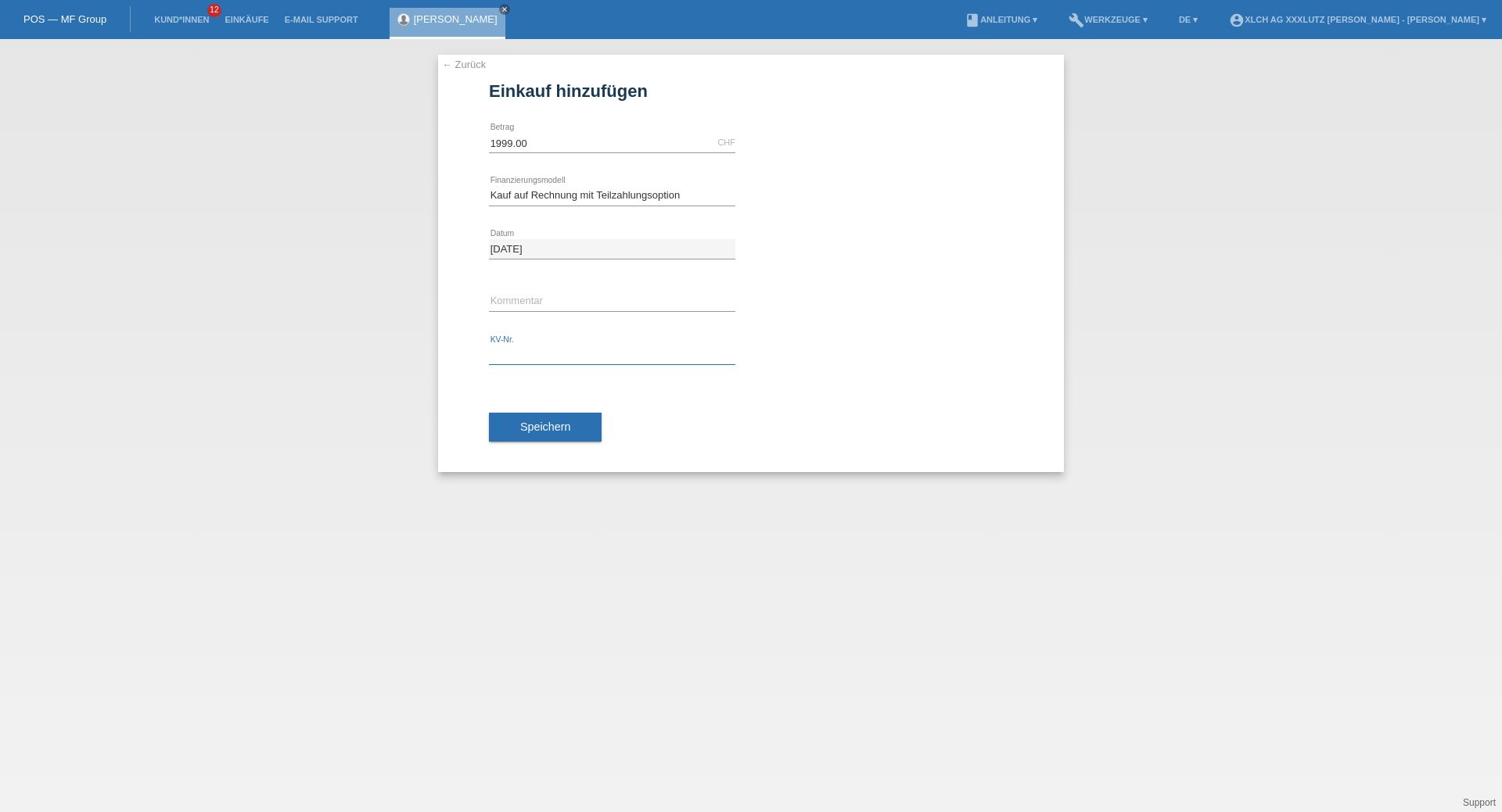
click at [543, 348] on input "text" at bounding box center [612, 355] width 246 height 20
type input "ERNHFI"
click at [548, 425] on span "Speichern" at bounding box center [546, 427] width 50 height 13
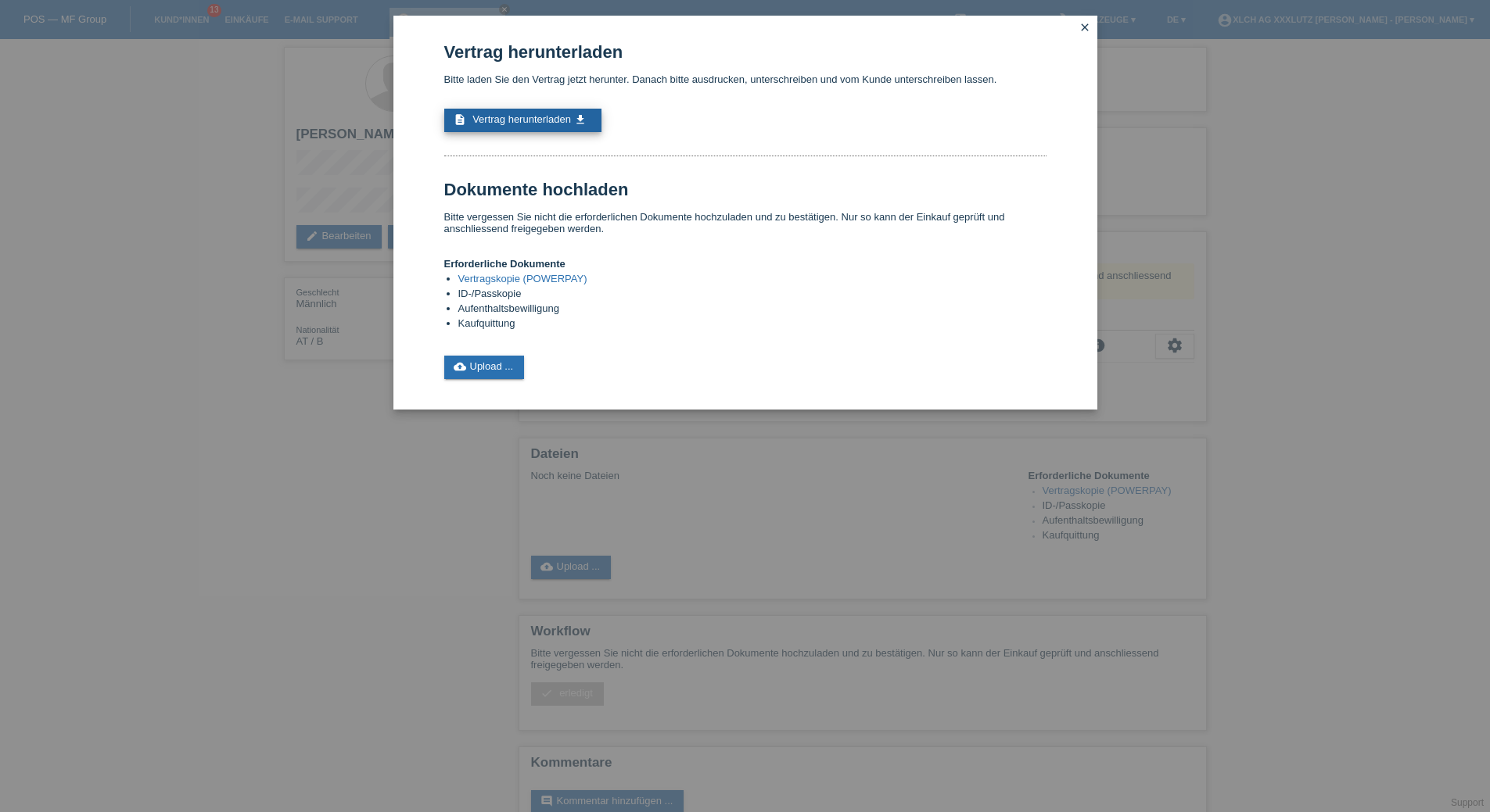
click at [575, 120] on icon "get_app" at bounding box center [580, 120] width 13 height 13
